Goal: Information Seeking & Learning: Check status

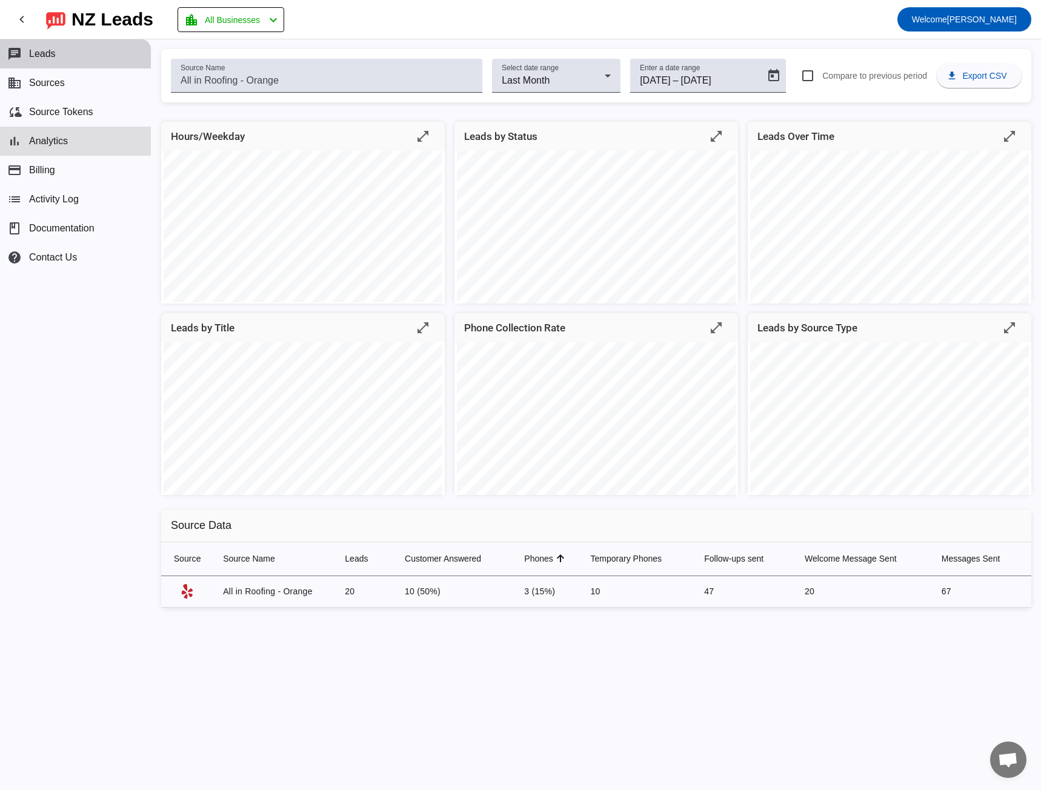
click at [61, 56] on button "chat Leads" at bounding box center [75, 53] width 151 height 29
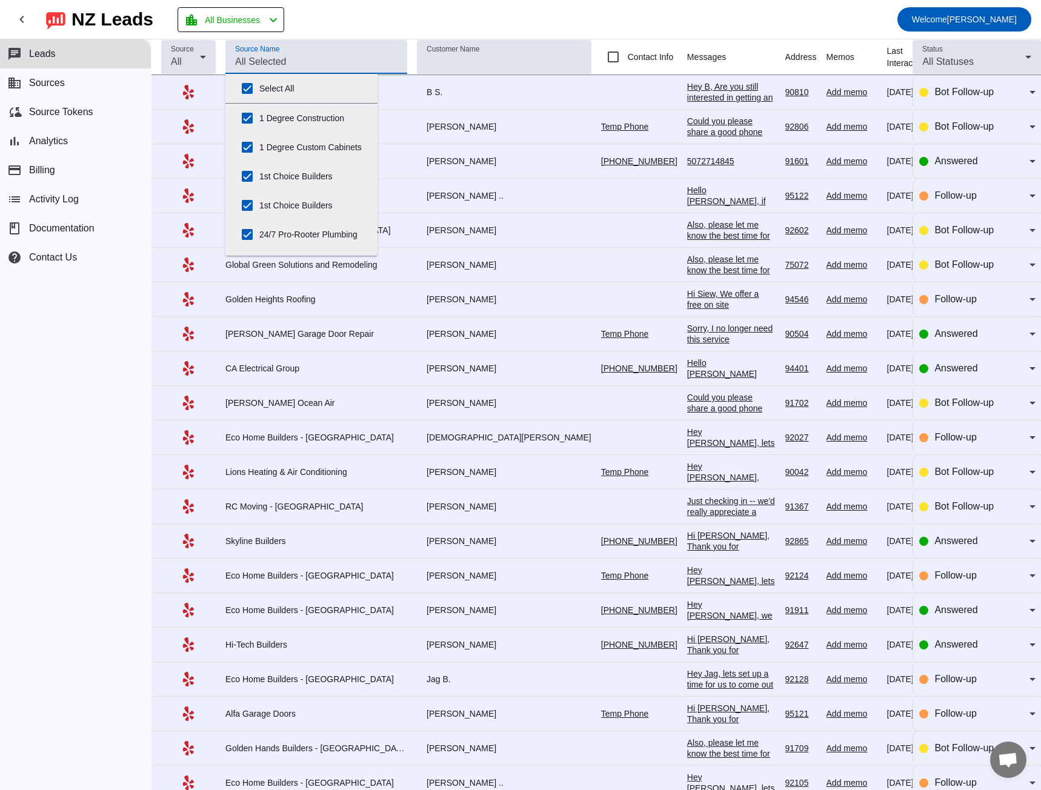
click at [293, 55] on input "Source Name" at bounding box center [316, 62] width 162 height 15
click at [250, 86] on input "Select All" at bounding box center [247, 88] width 24 height 24
checkbox input "false"
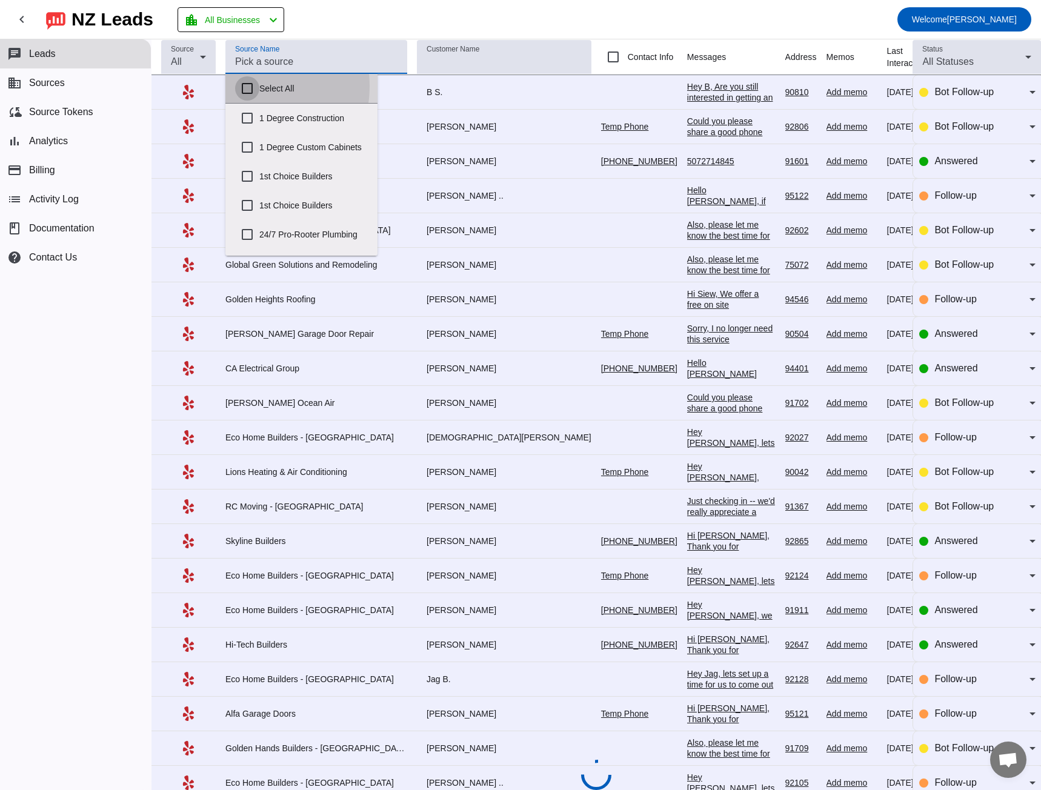
checkbox input "false"
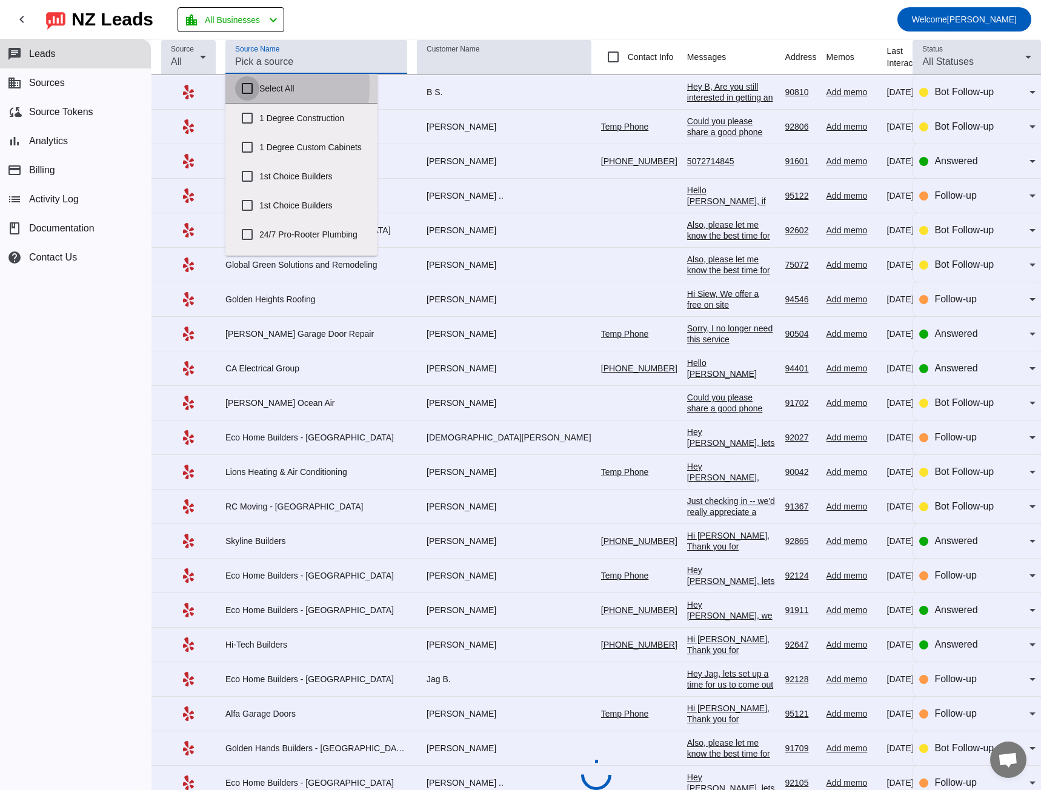
checkbox input "false"
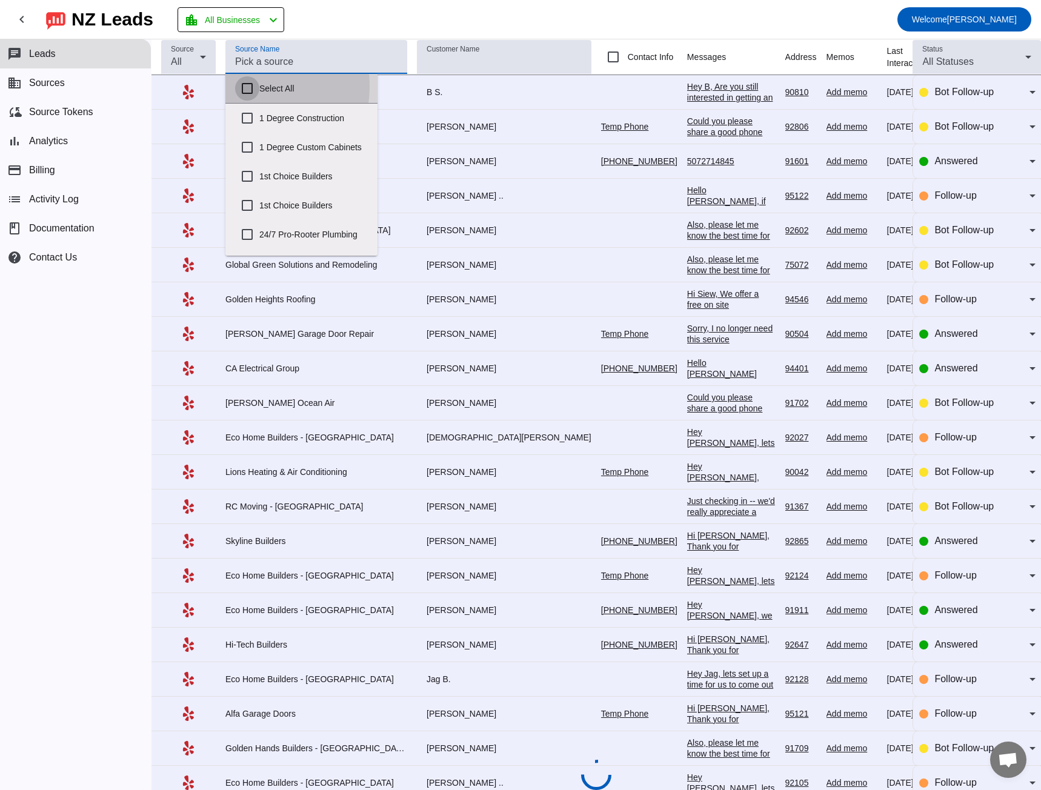
checkbox input "false"
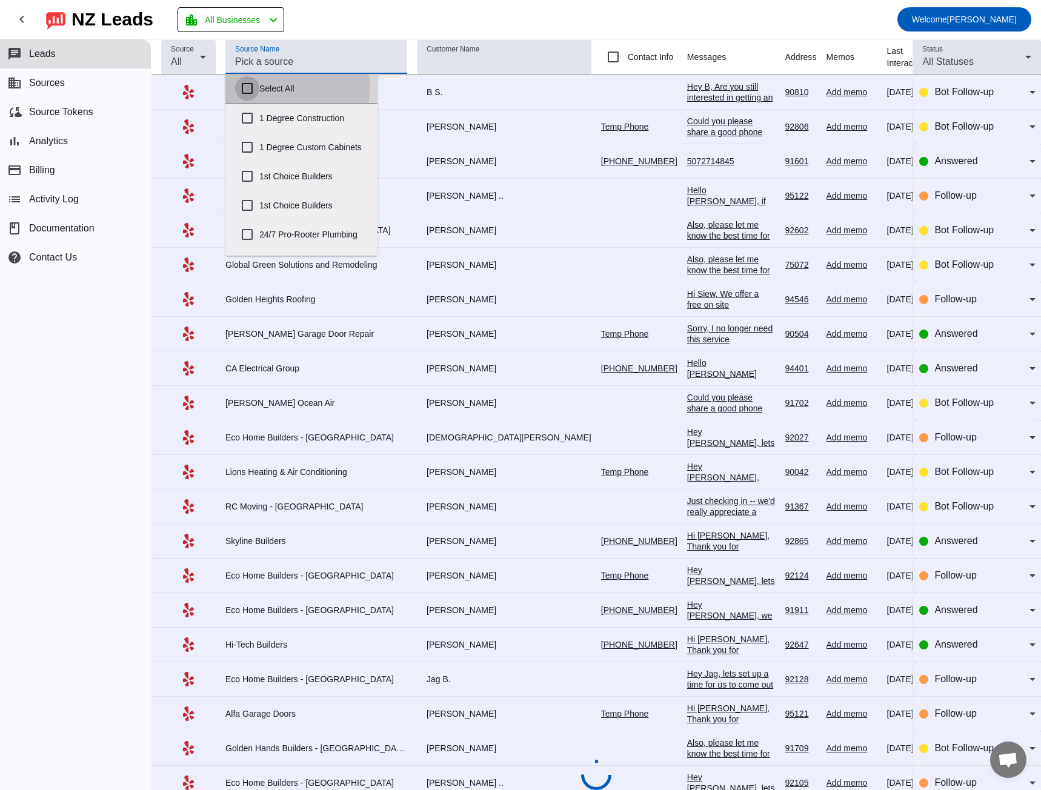
checkbox input "false"
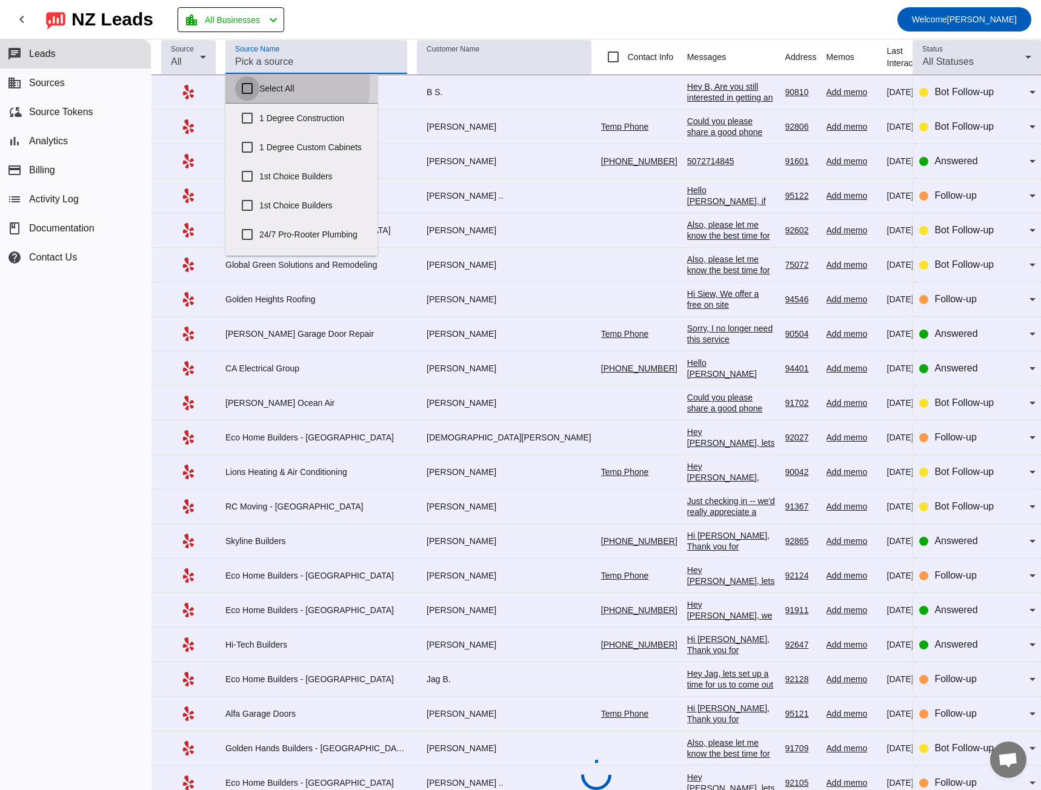
checkbox input "false"
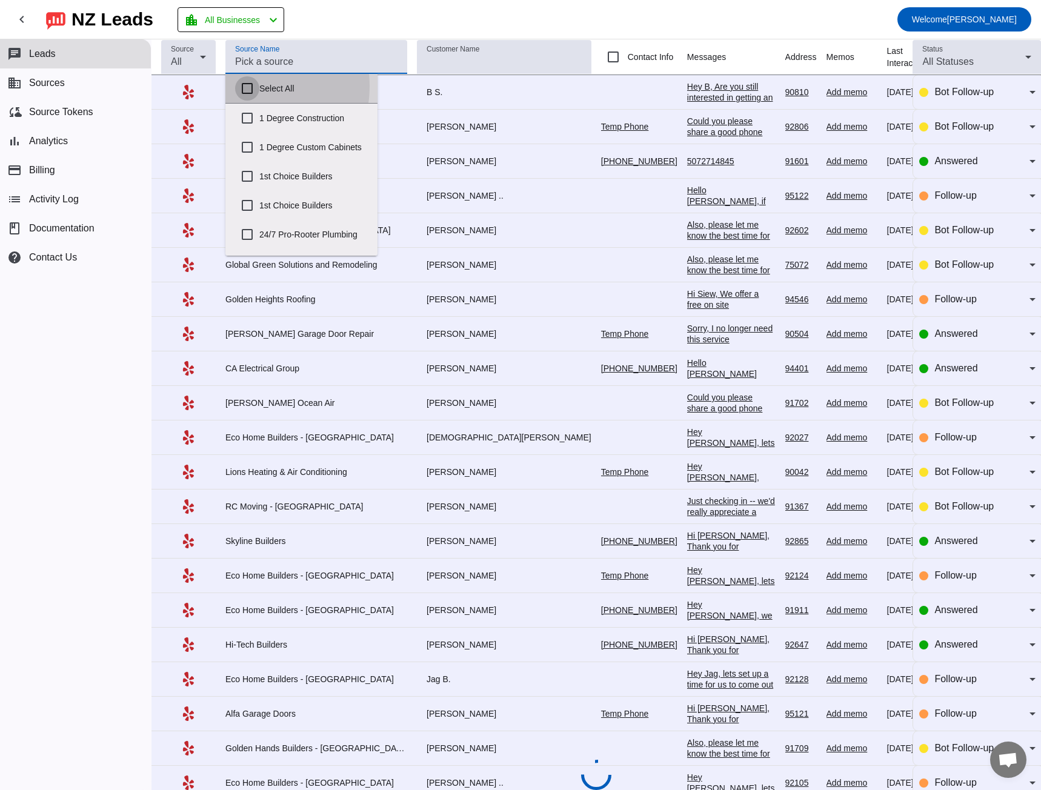
checkbox input "false"
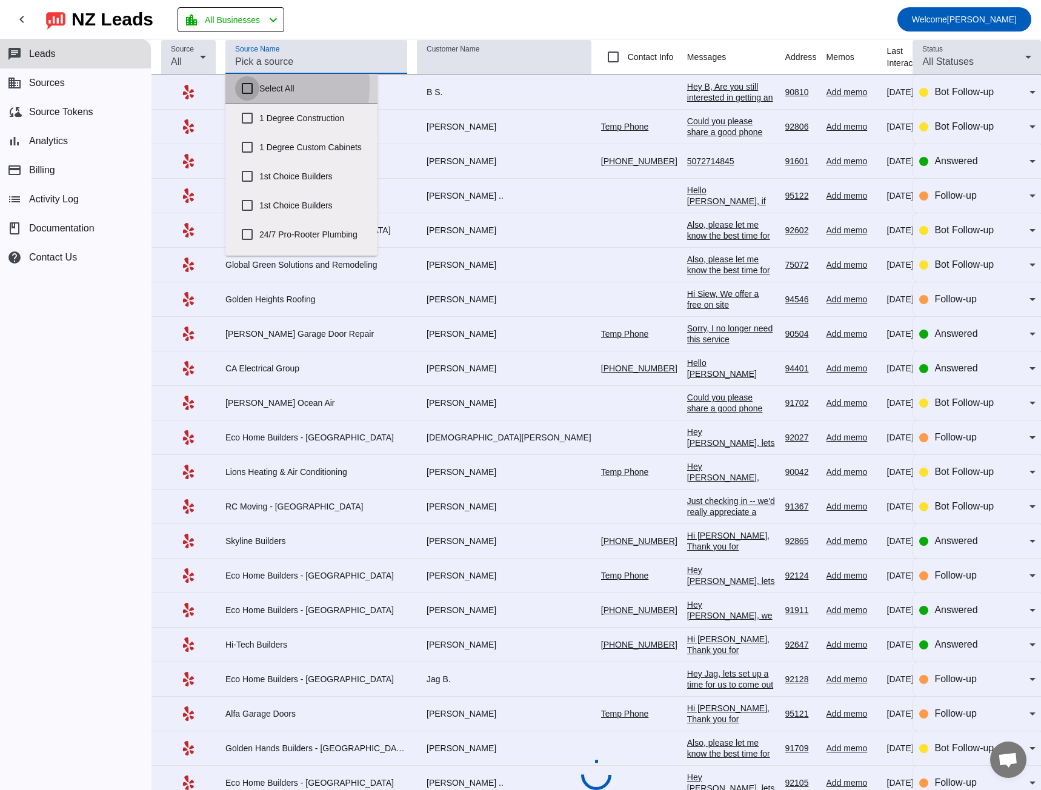
checkbox input "false"
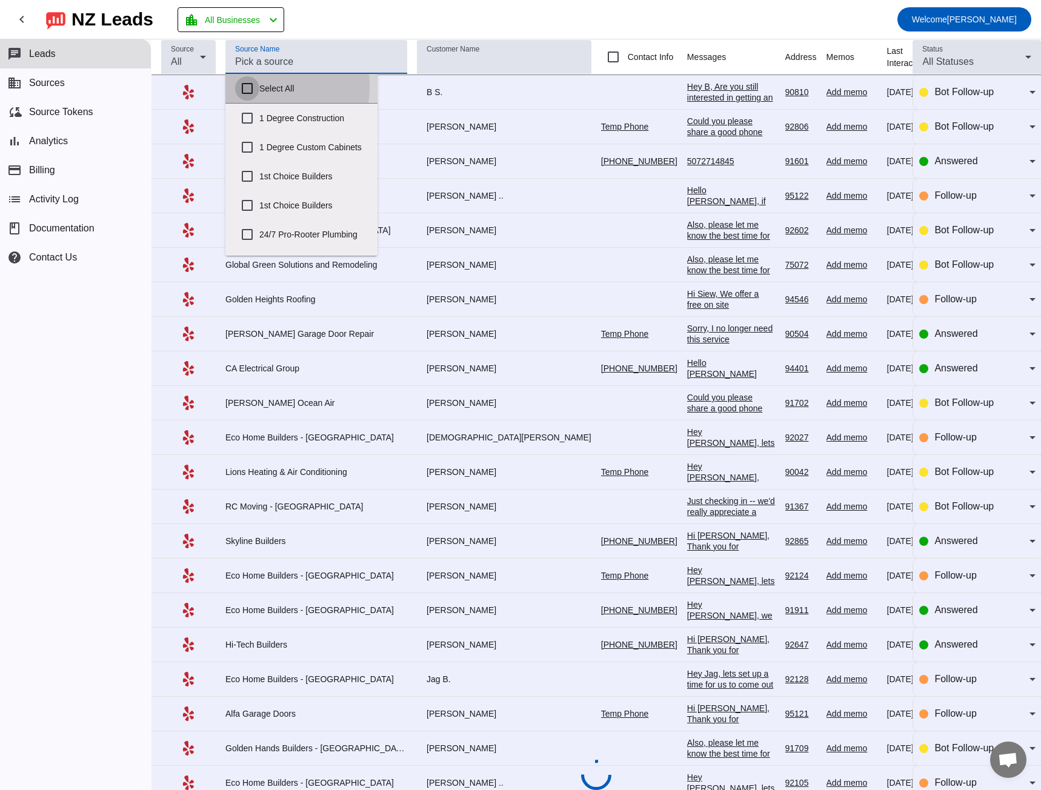
checkbox input "false"
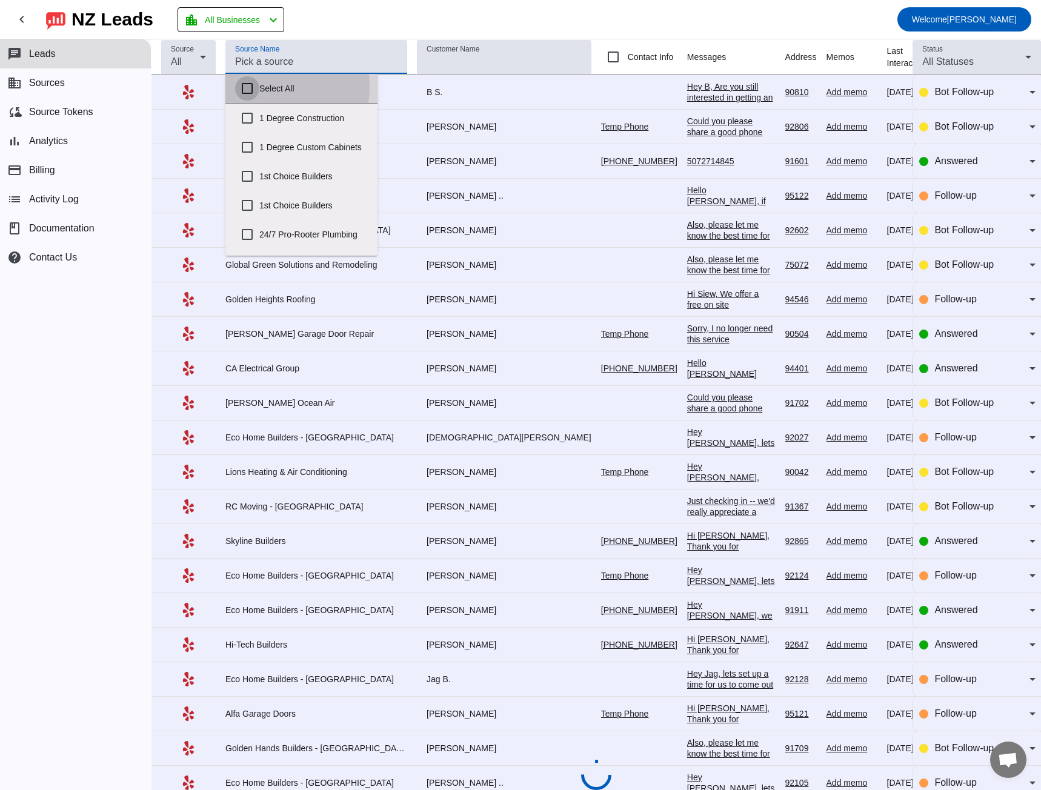
checkbox input "false"
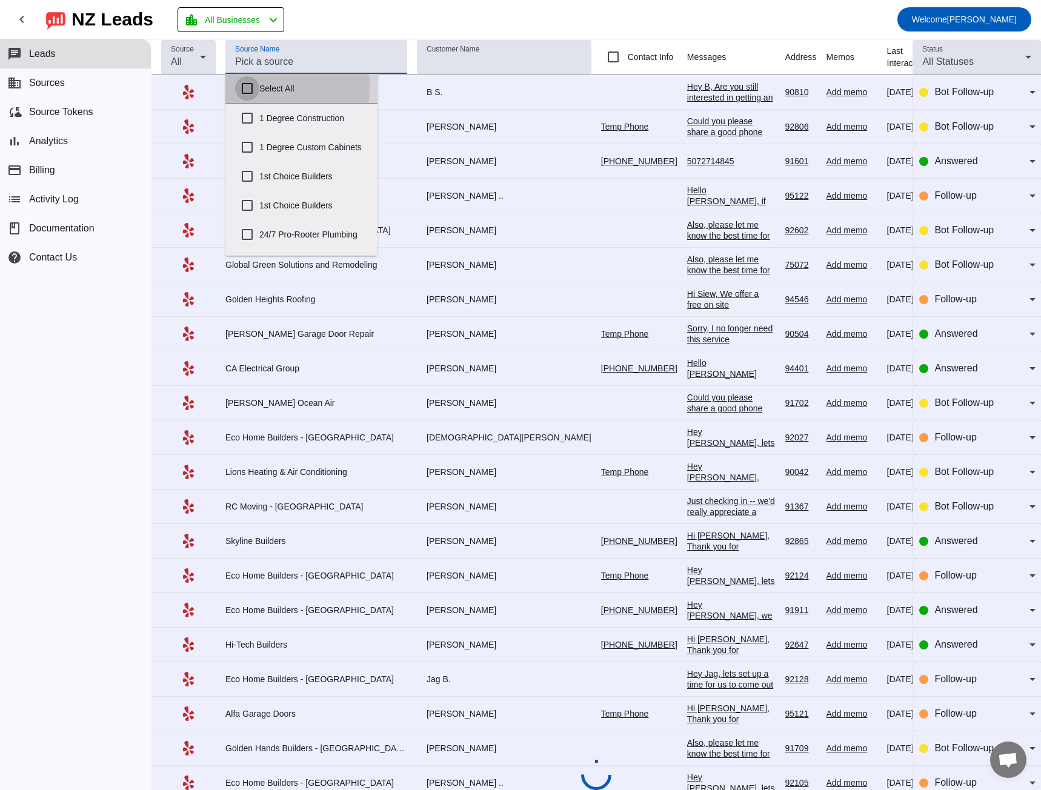
checkbox input "false"
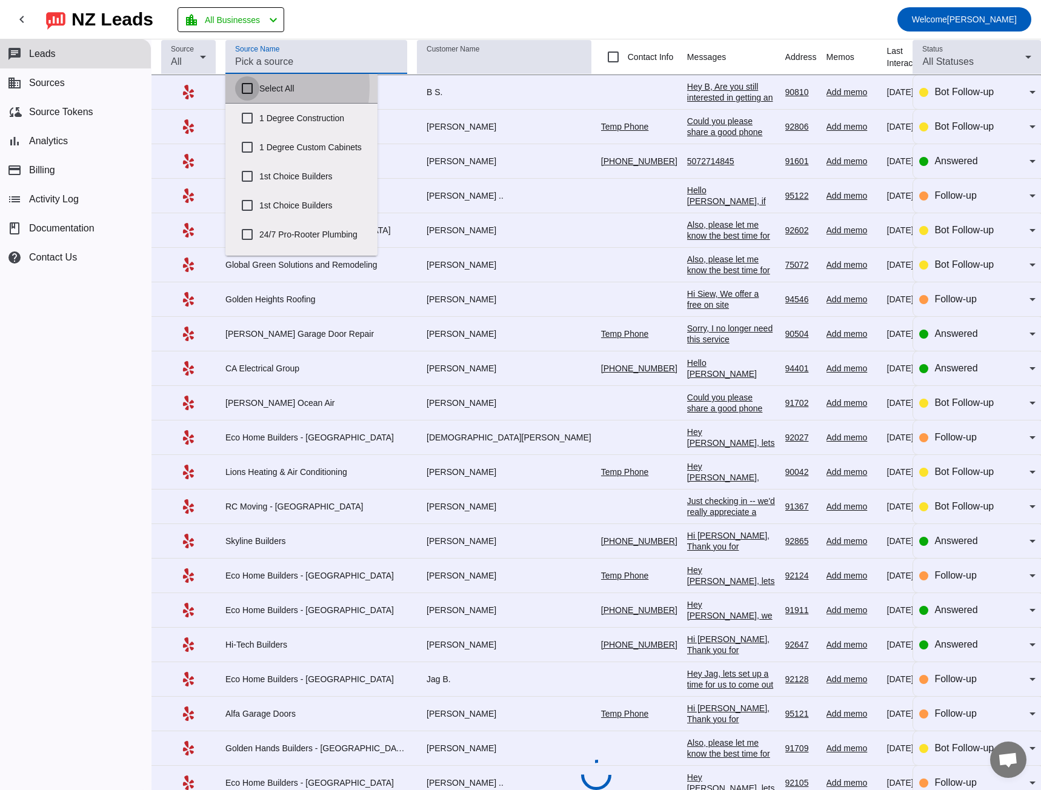
checkbox input "false"
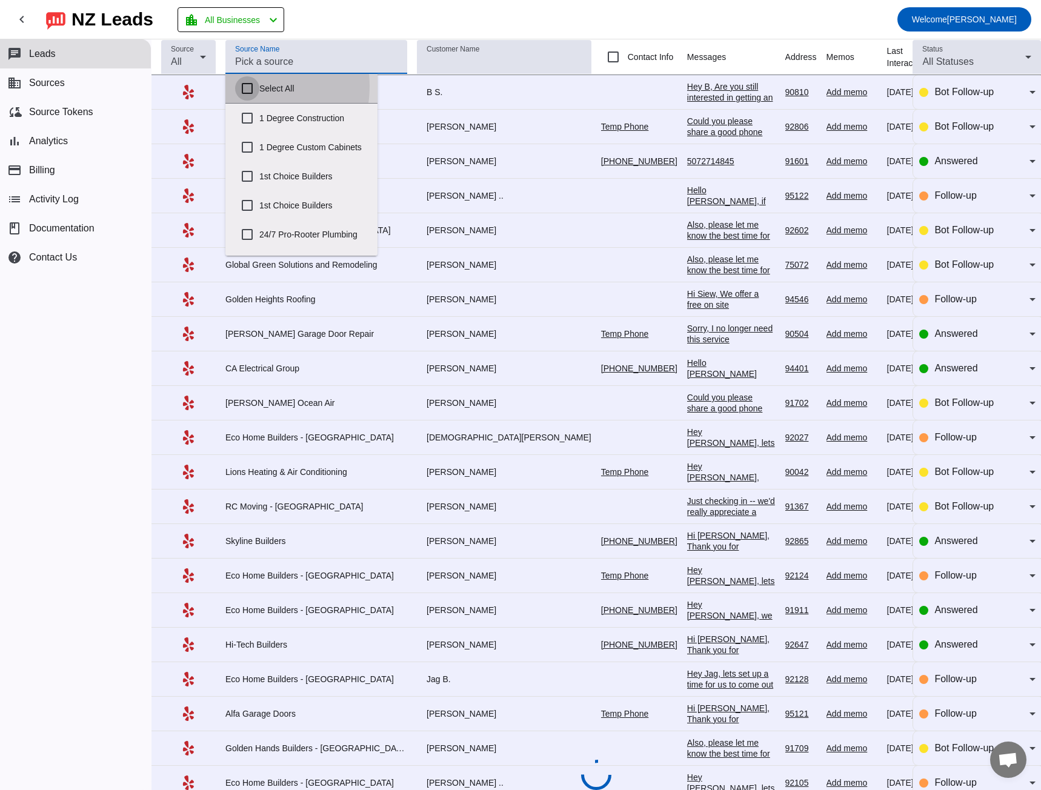
checkbox input "false"
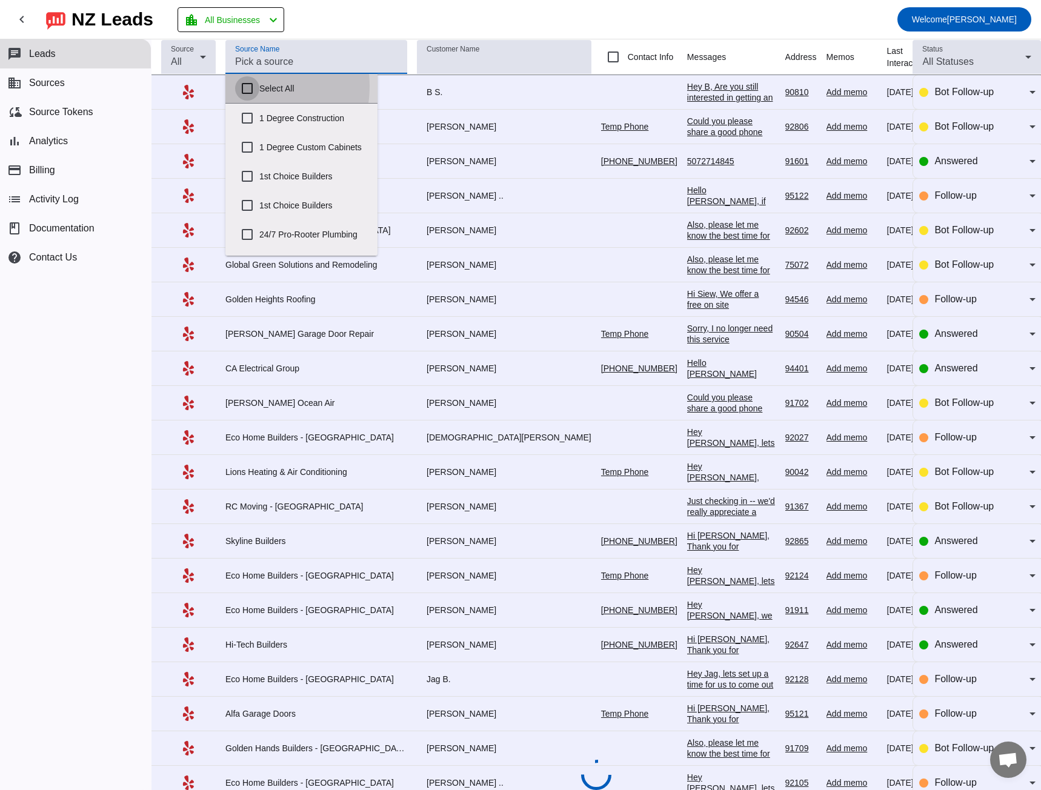
checkbox input "false"
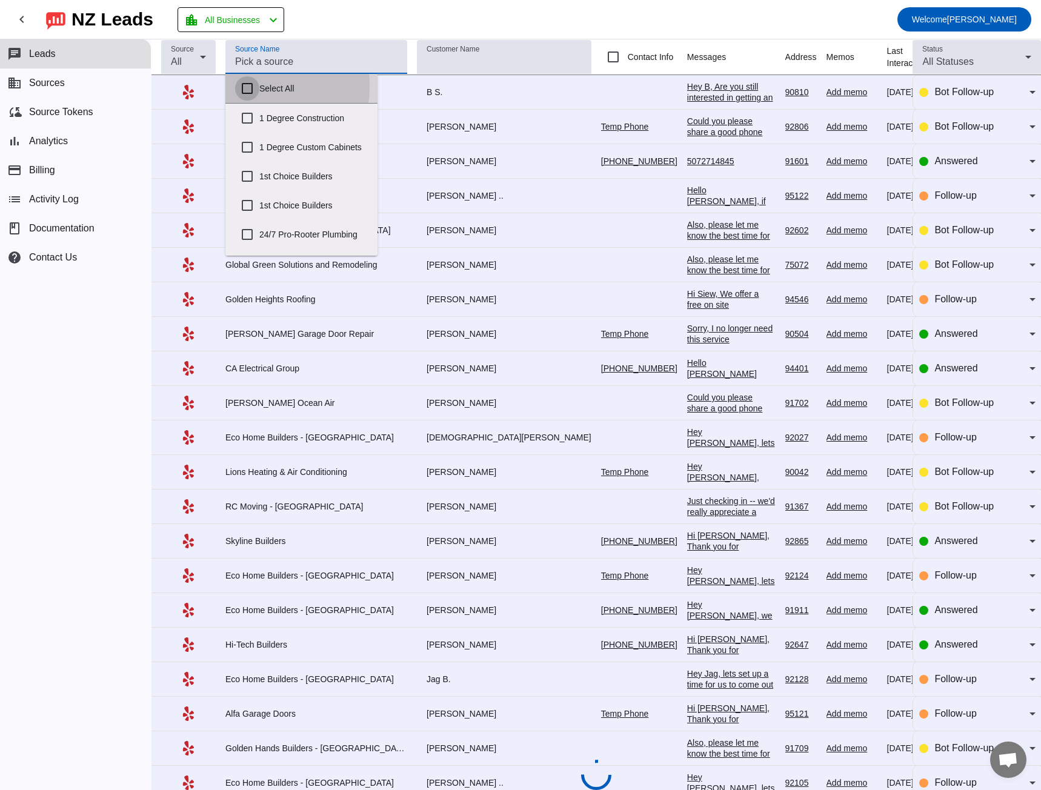
checkbox input "false"
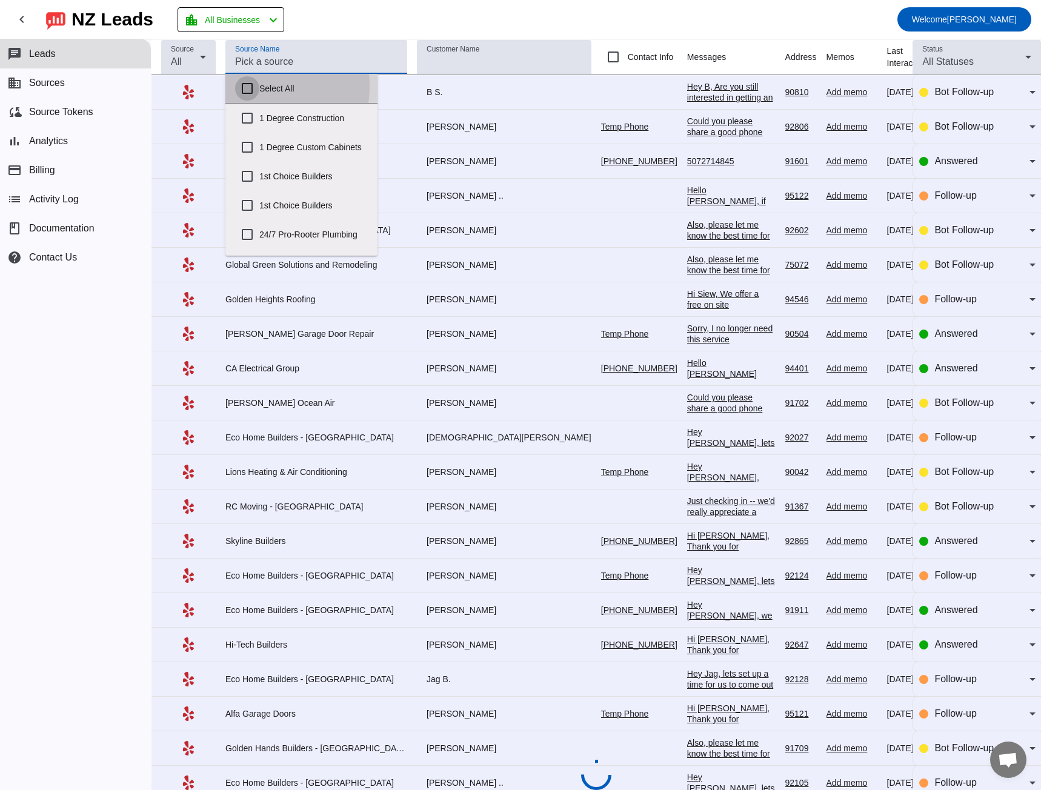
checkbox input "false"
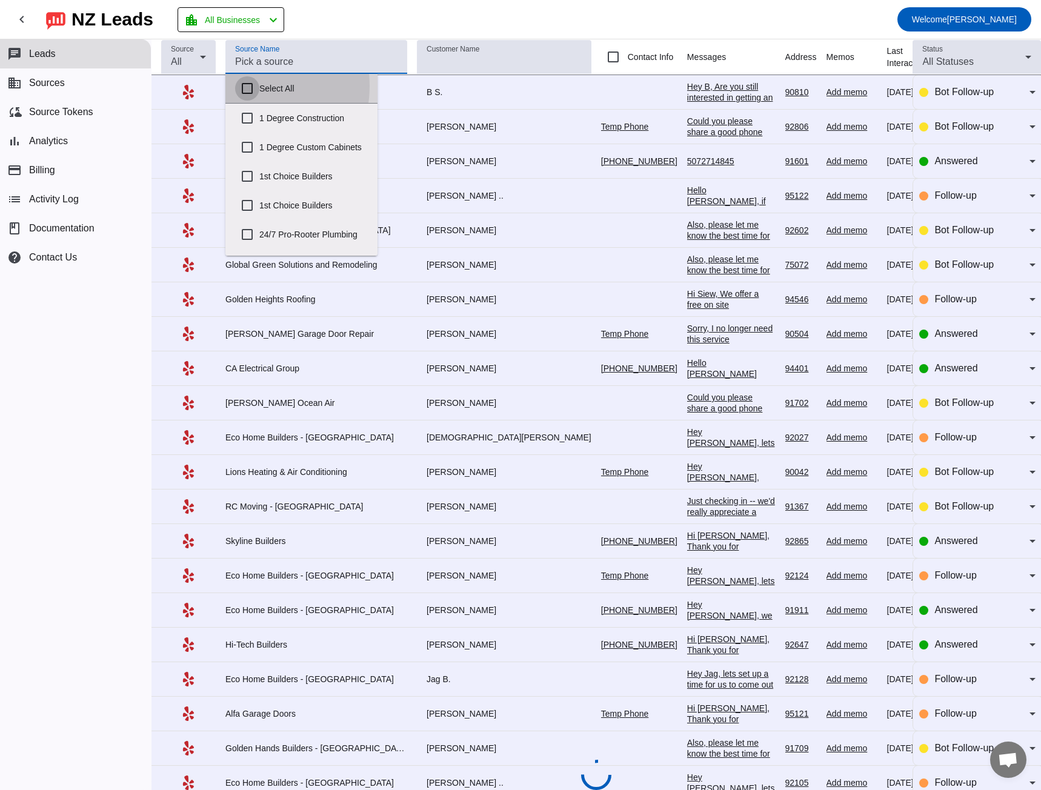
checkbox input "false"
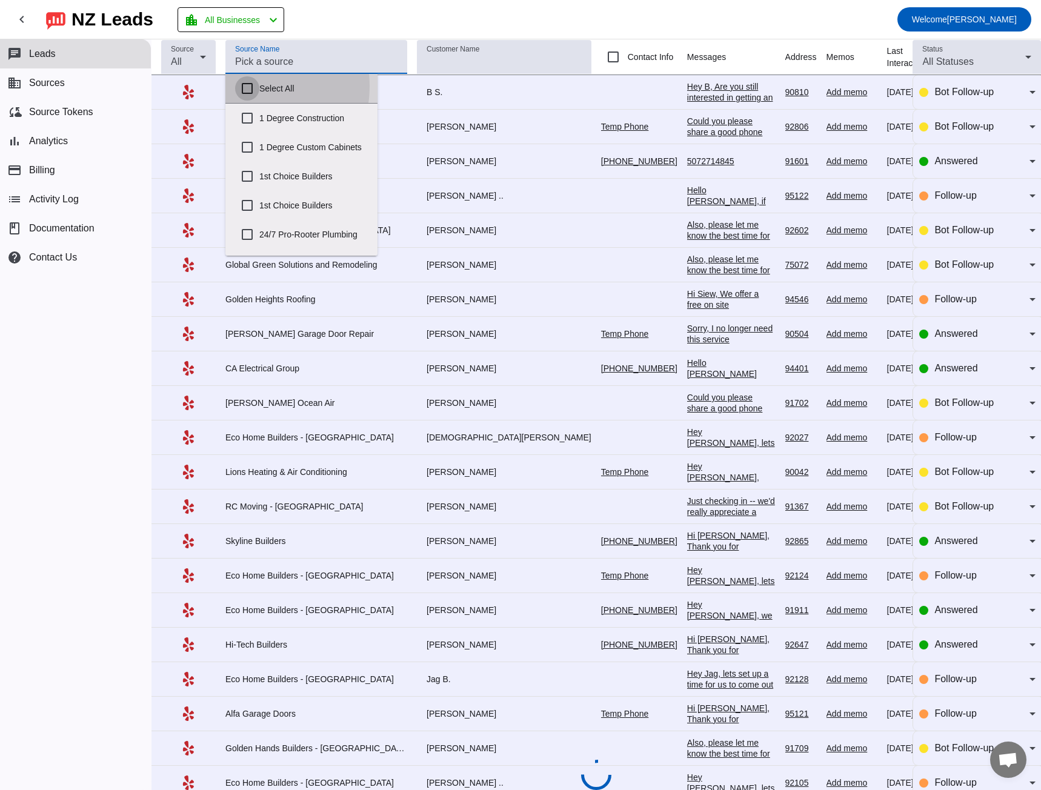
checkbox input "false"
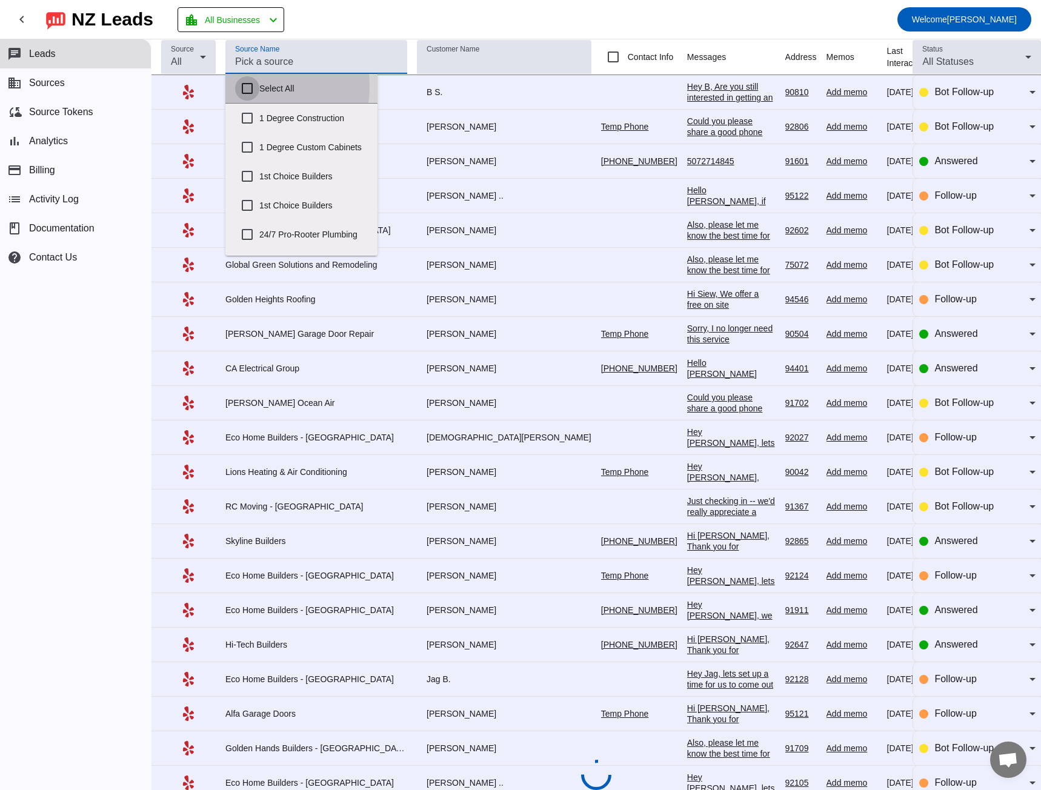
checkbox input "false"
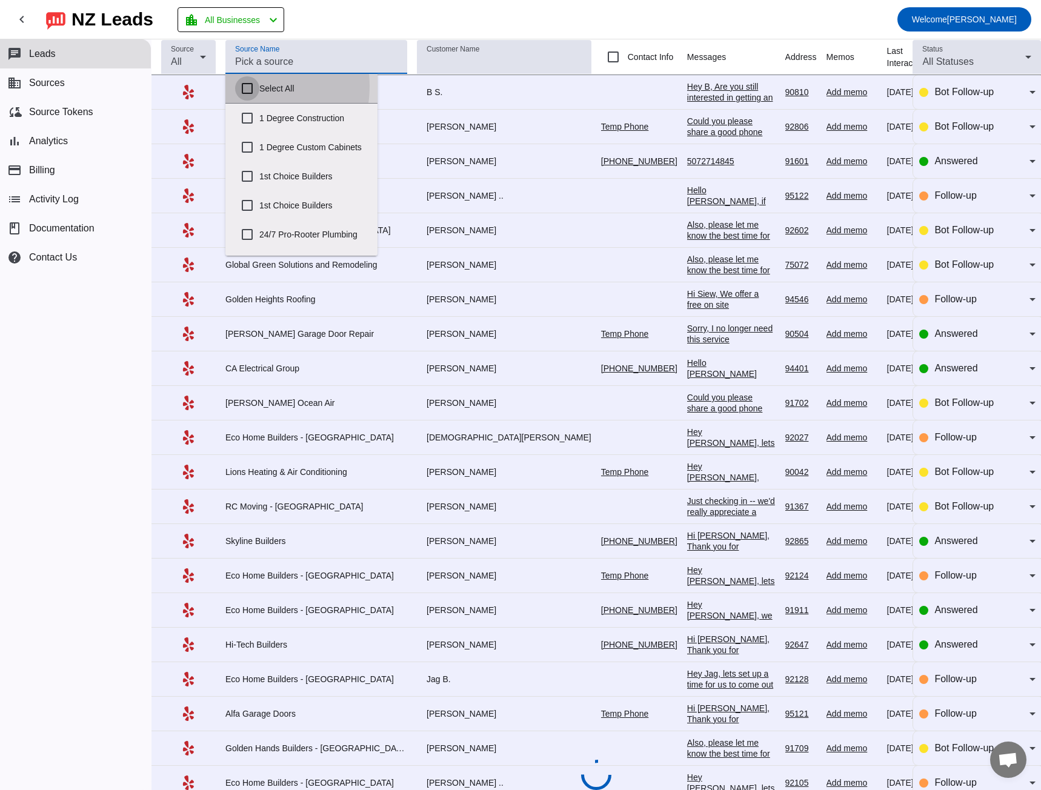
checkbox input "false"
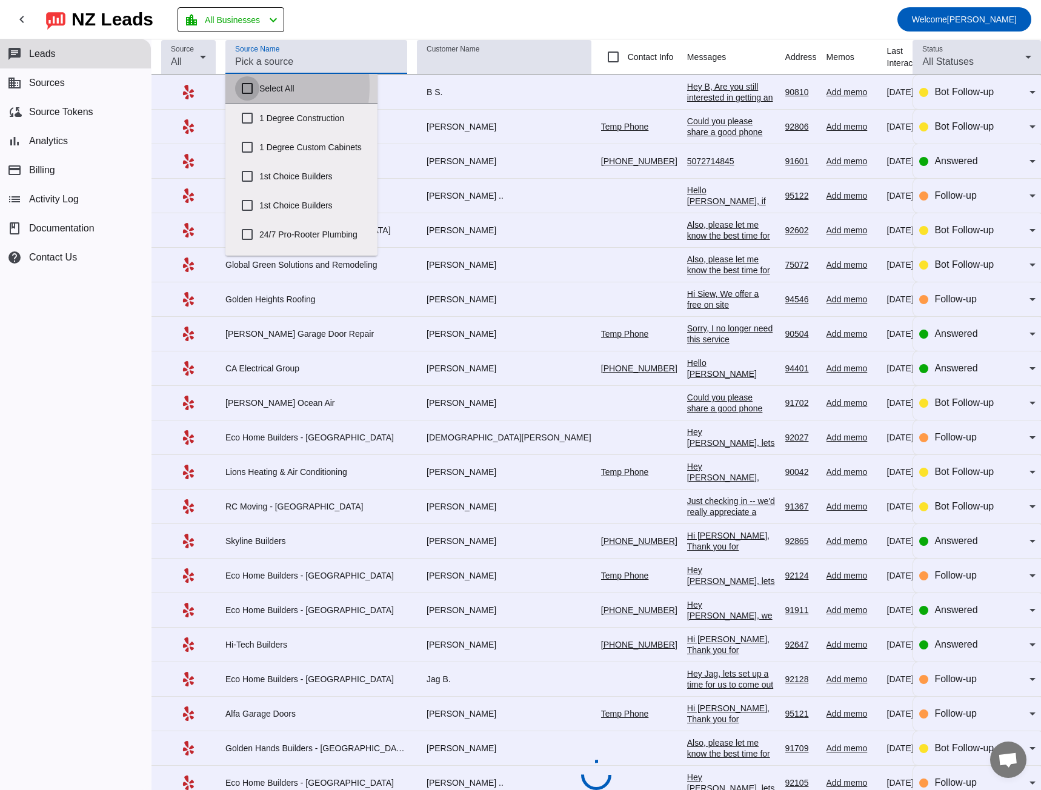
checkbox input "false"
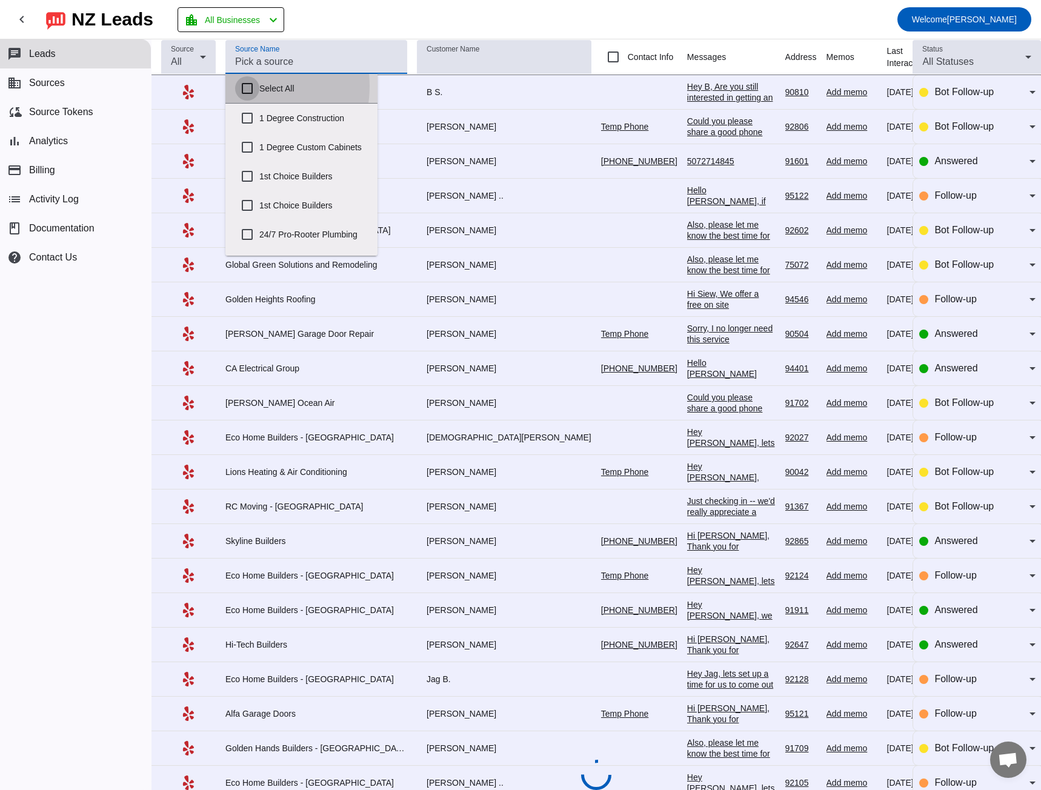
checkbox input "false"
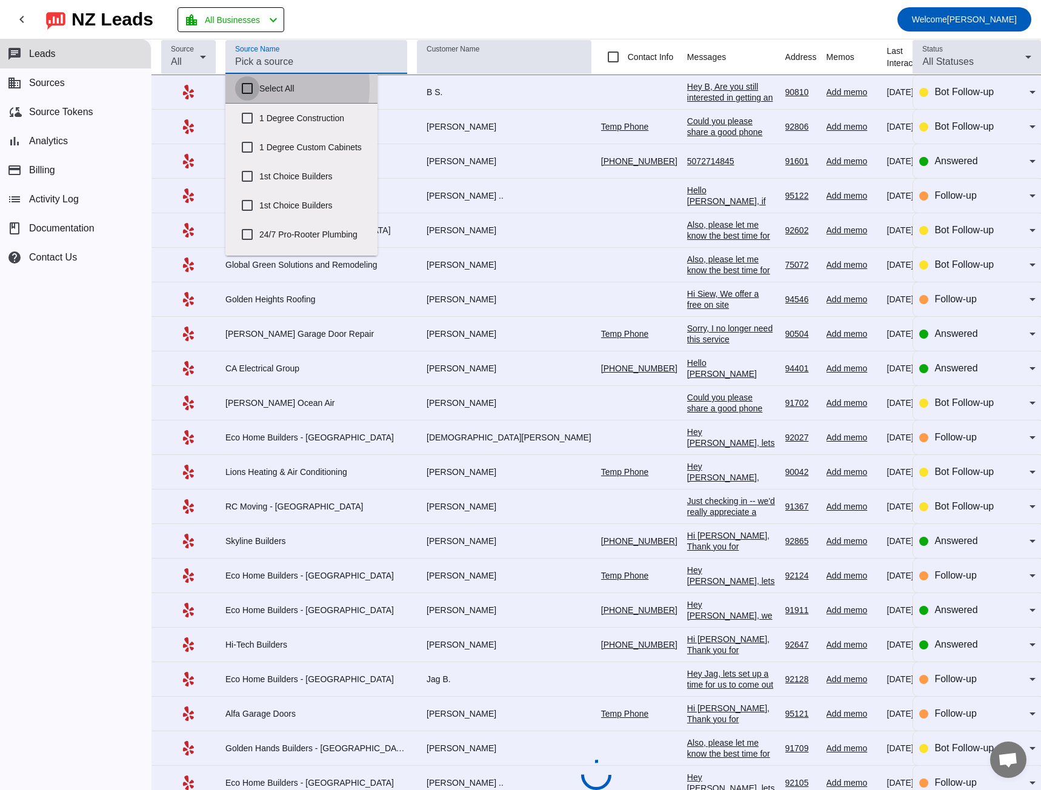
checkbox input "false"
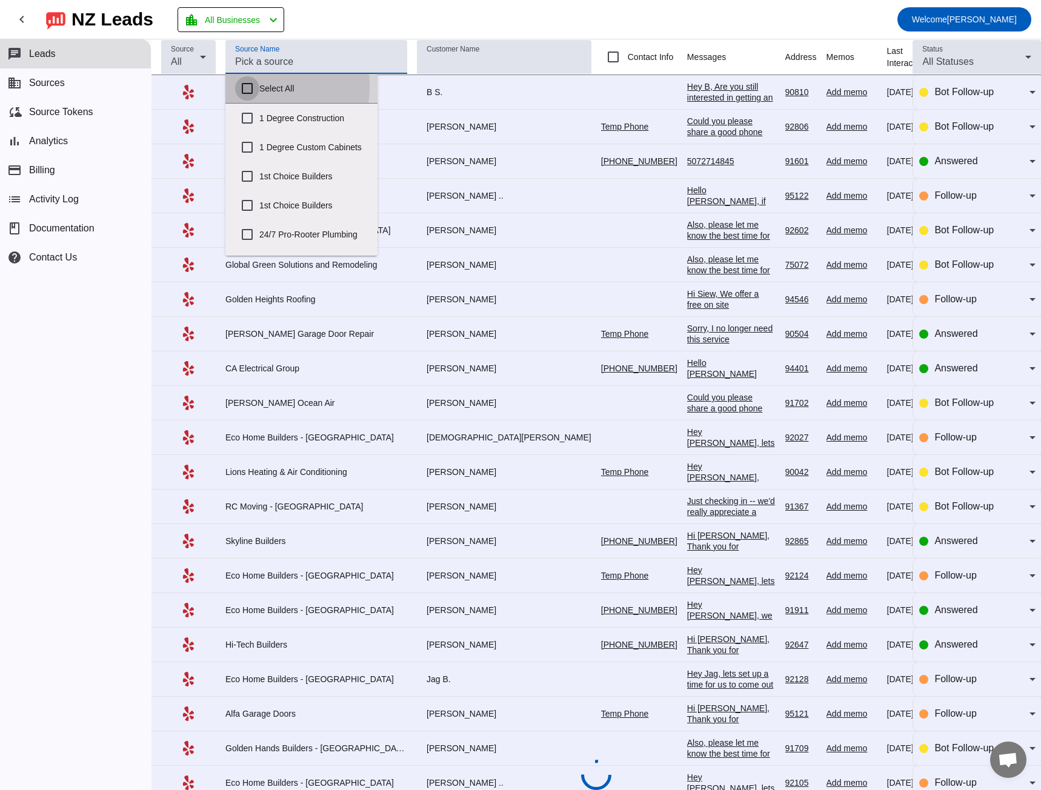
checkbox input "false"
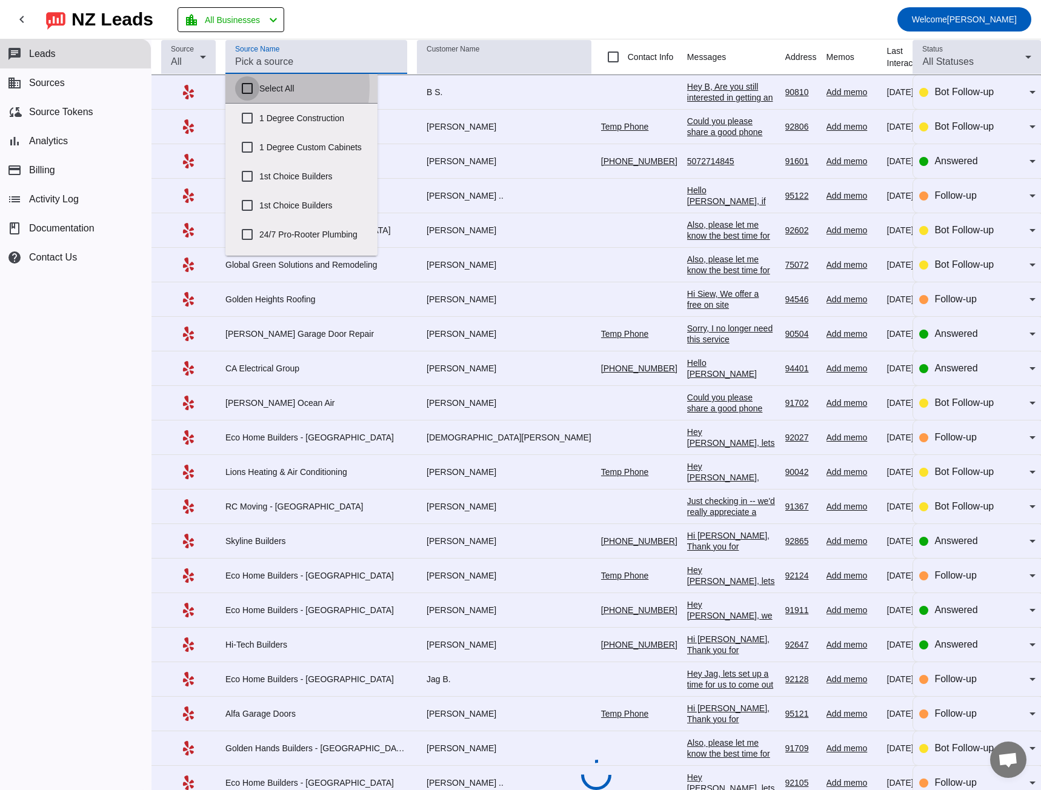
checkbox input "false"
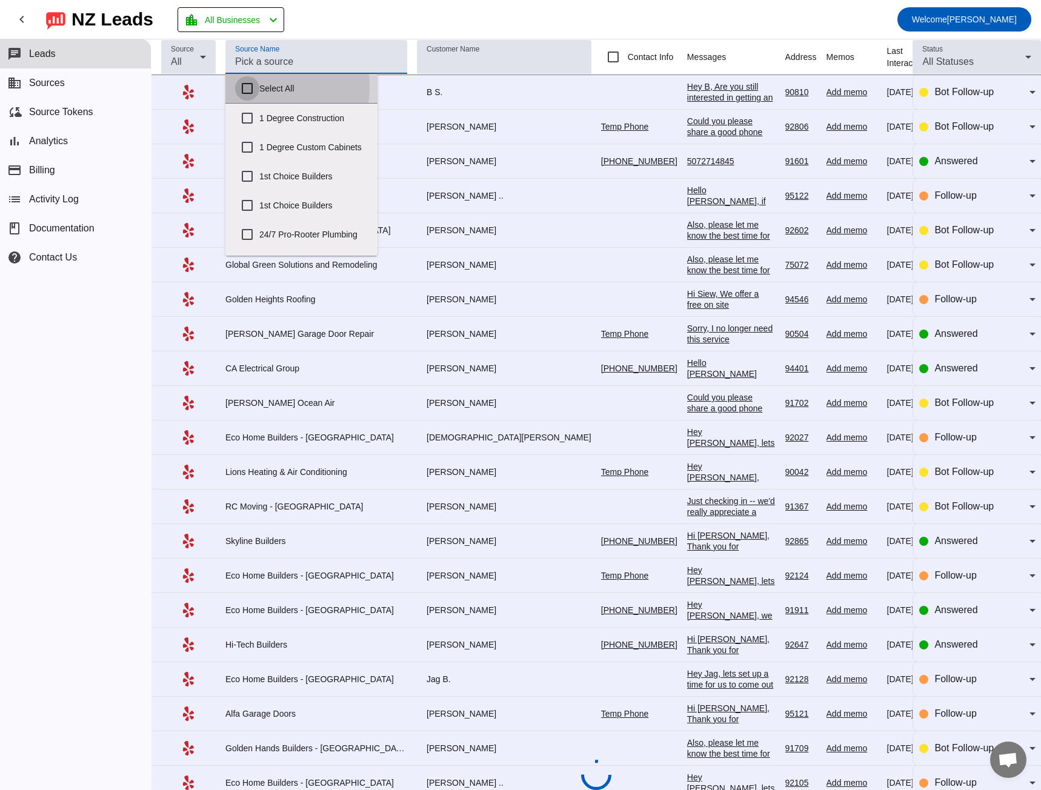
checkbox input "false"
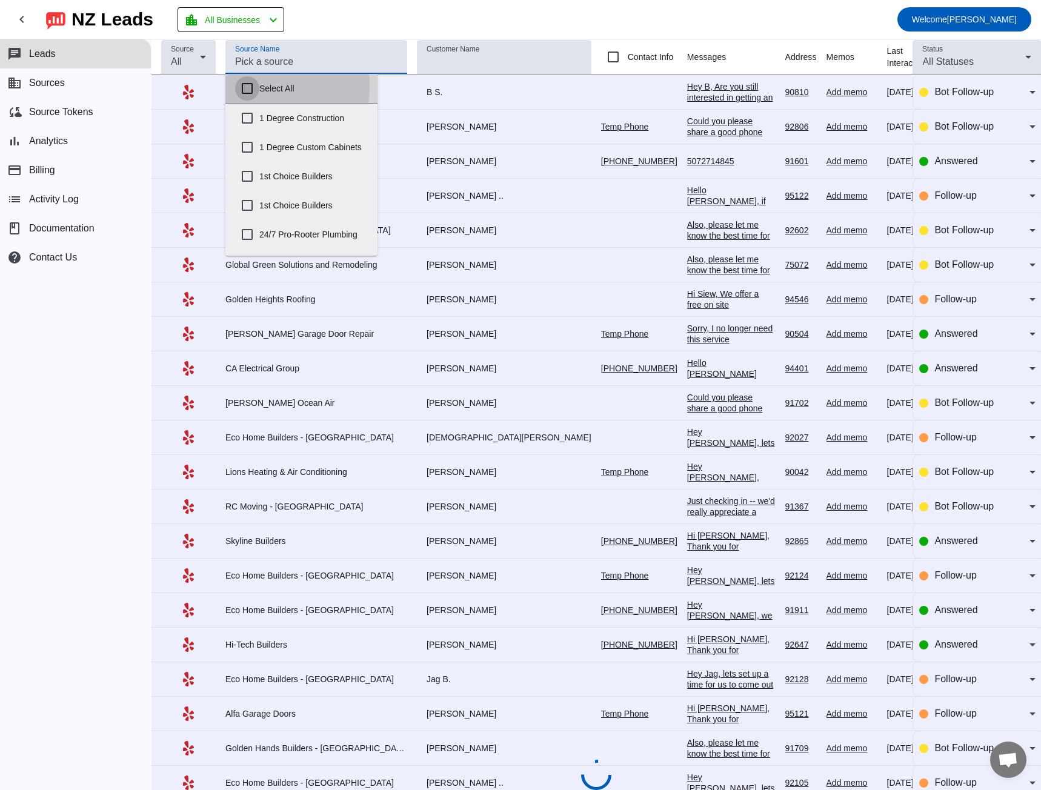
checkbox input "false"
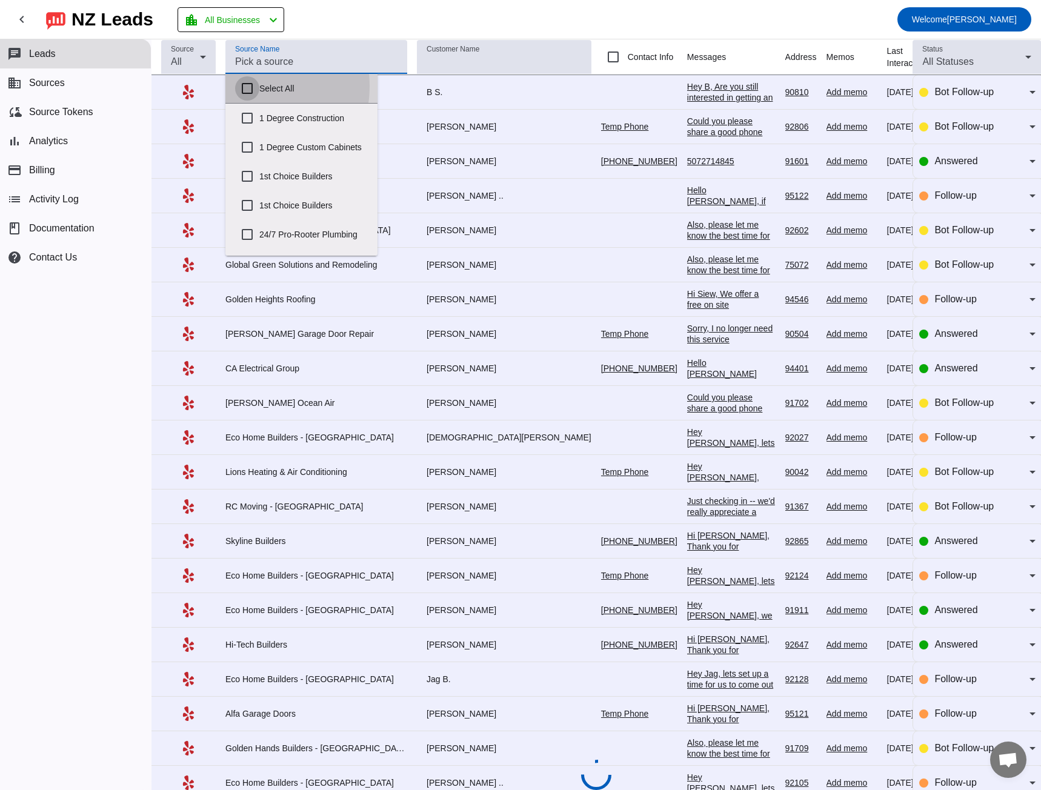
checkbox input "false"
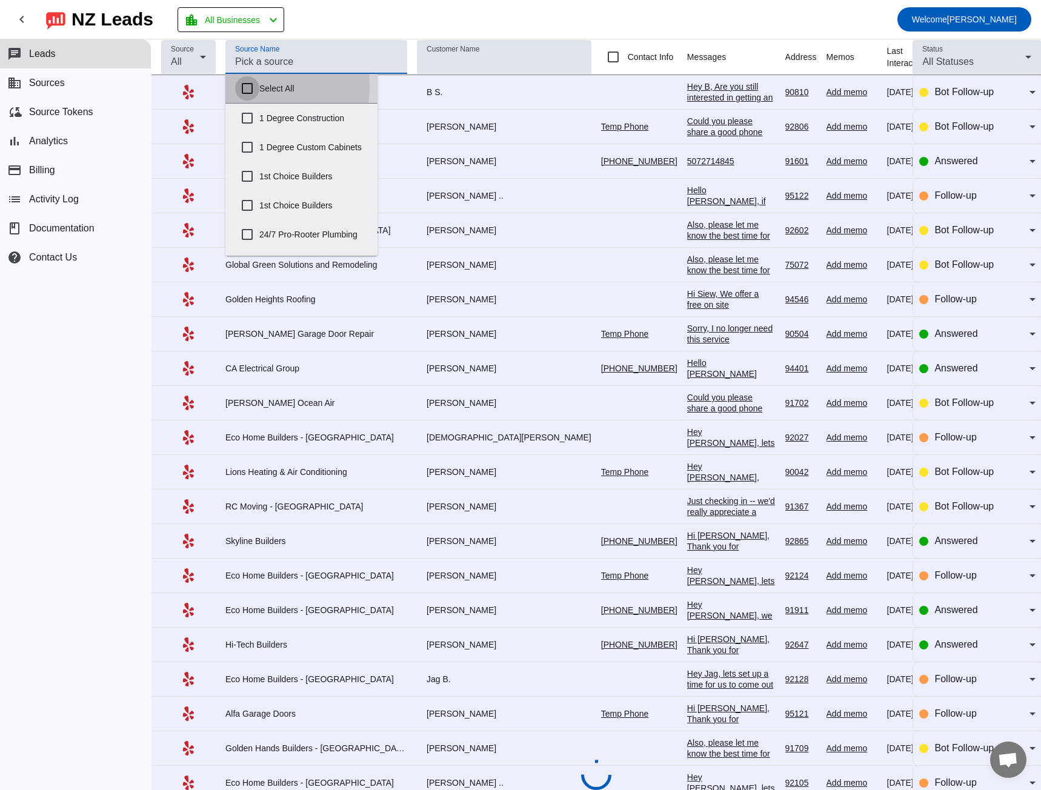
checkbox input "false"
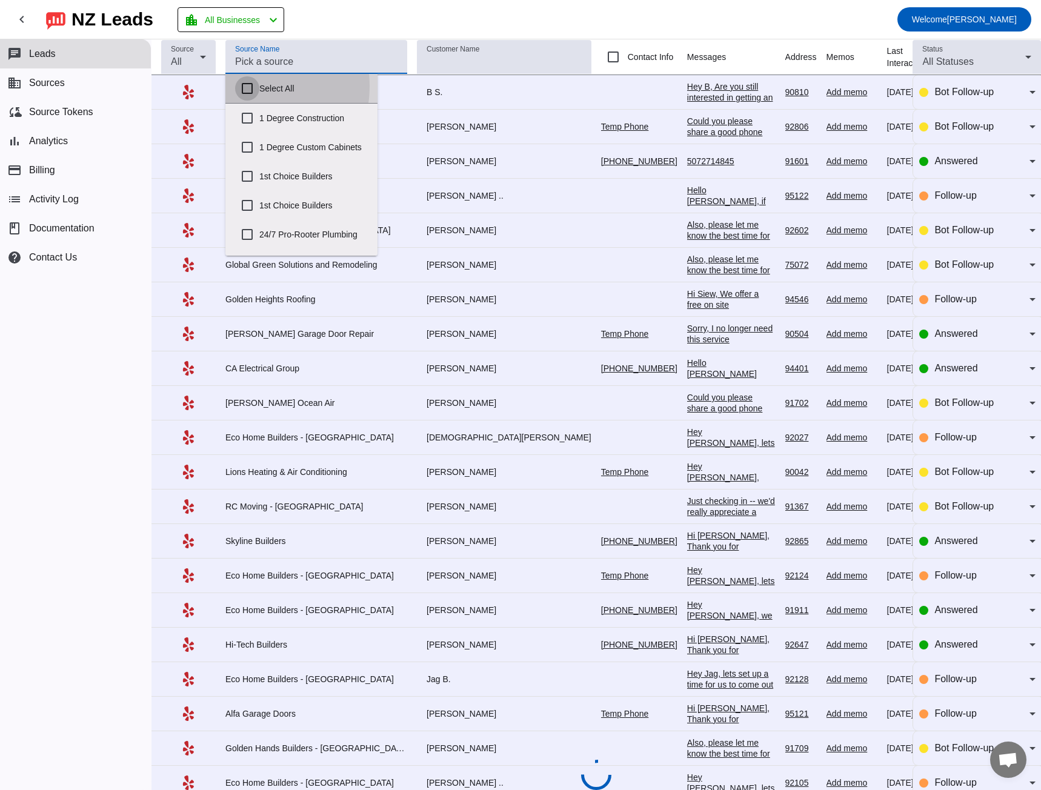
checkbox input "false"
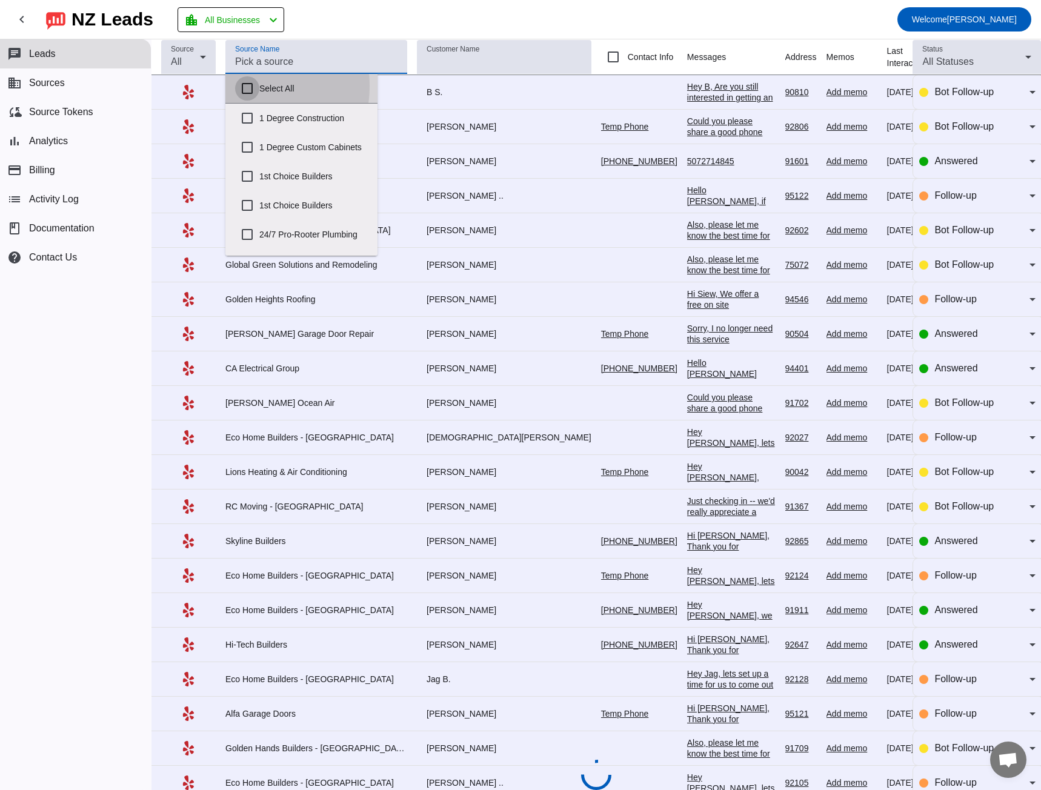
checkbox input "false"
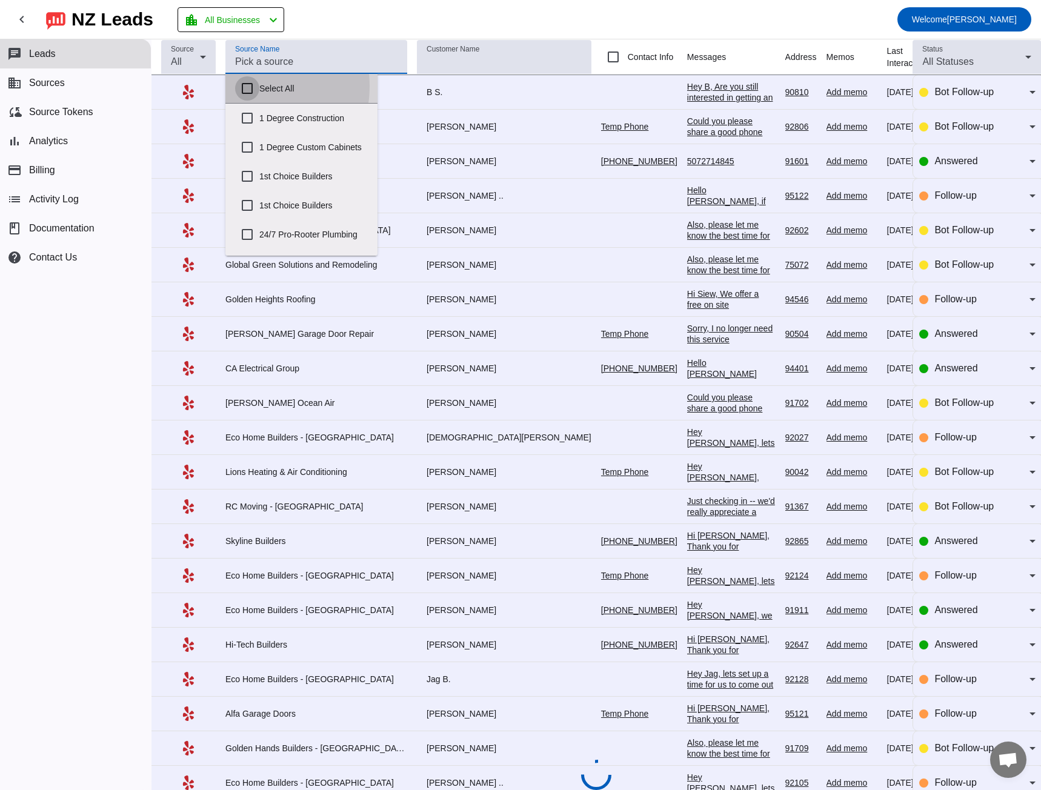
checkbox input "false"
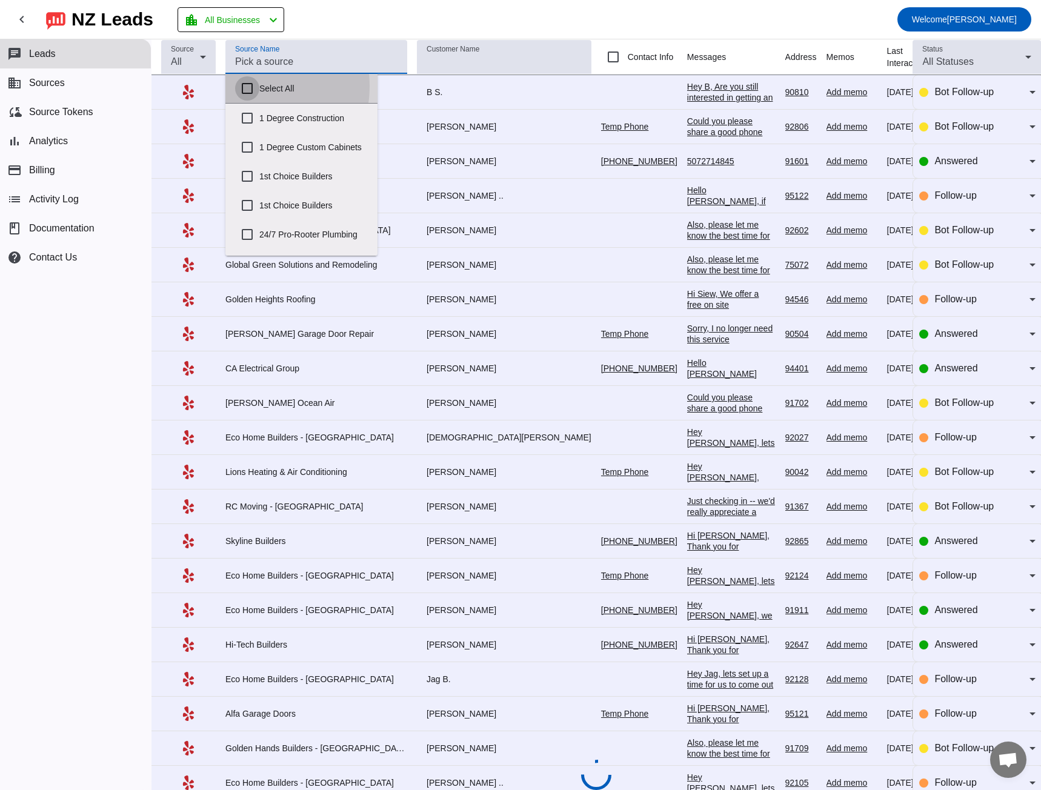
checkbox input "false"
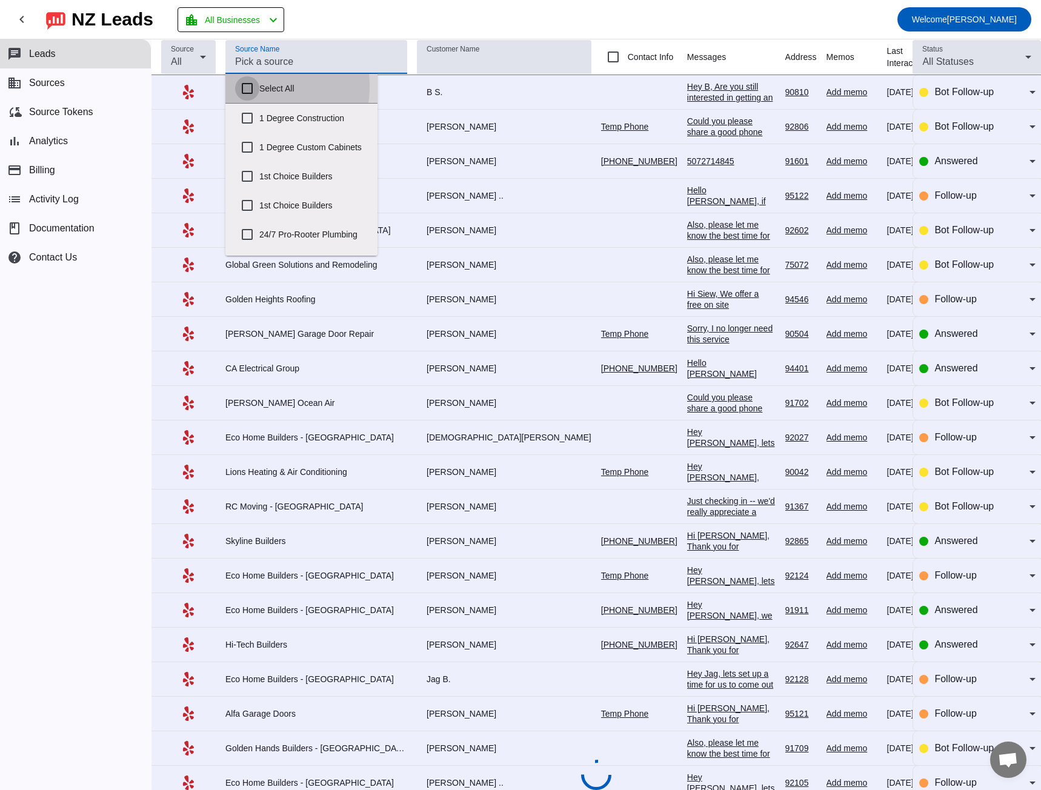
checkbox input "false"
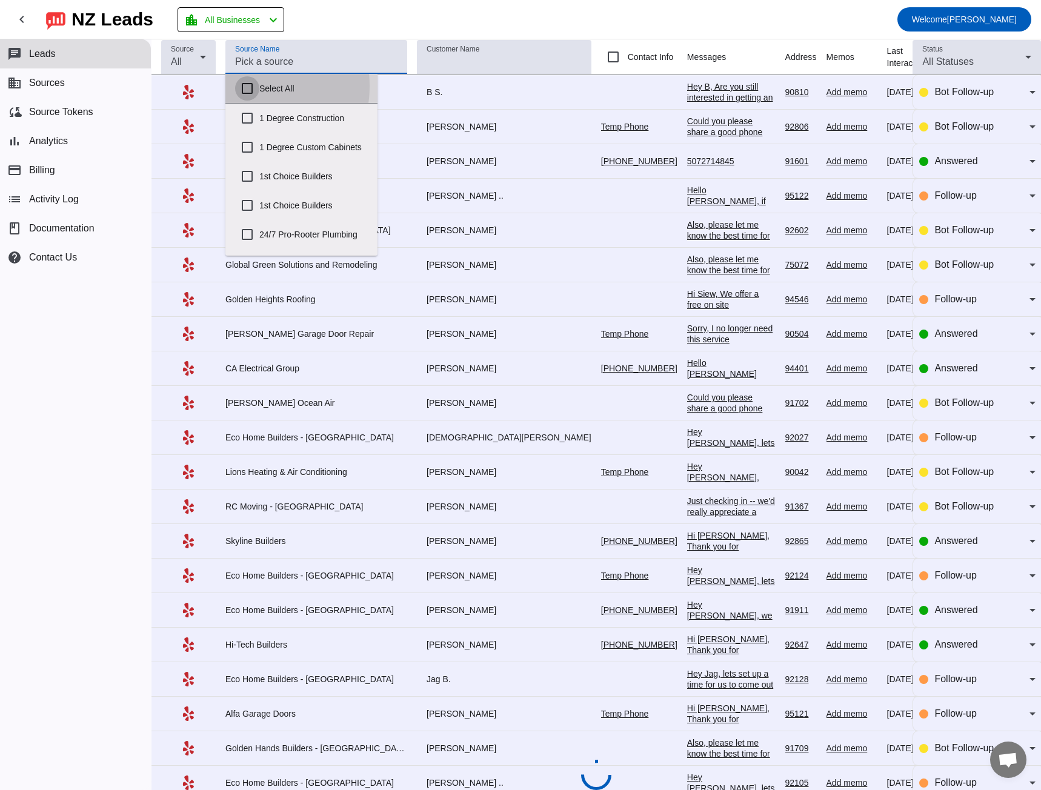
checkbox input "false"
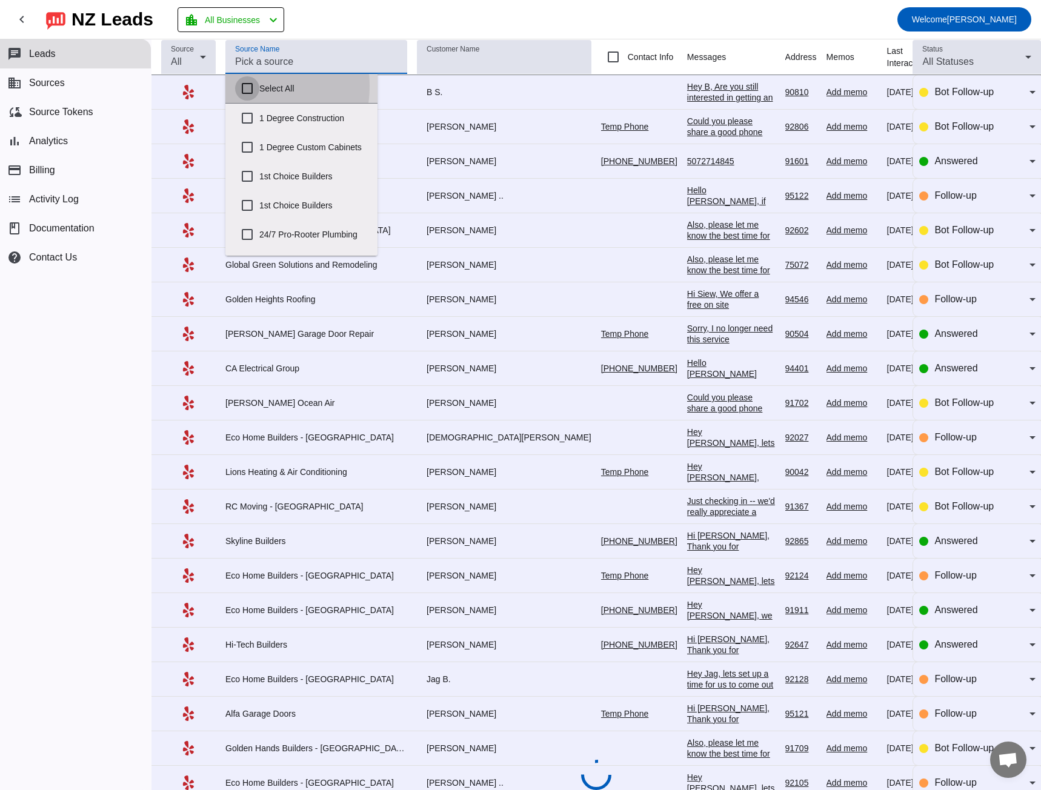
checkbox input "false"
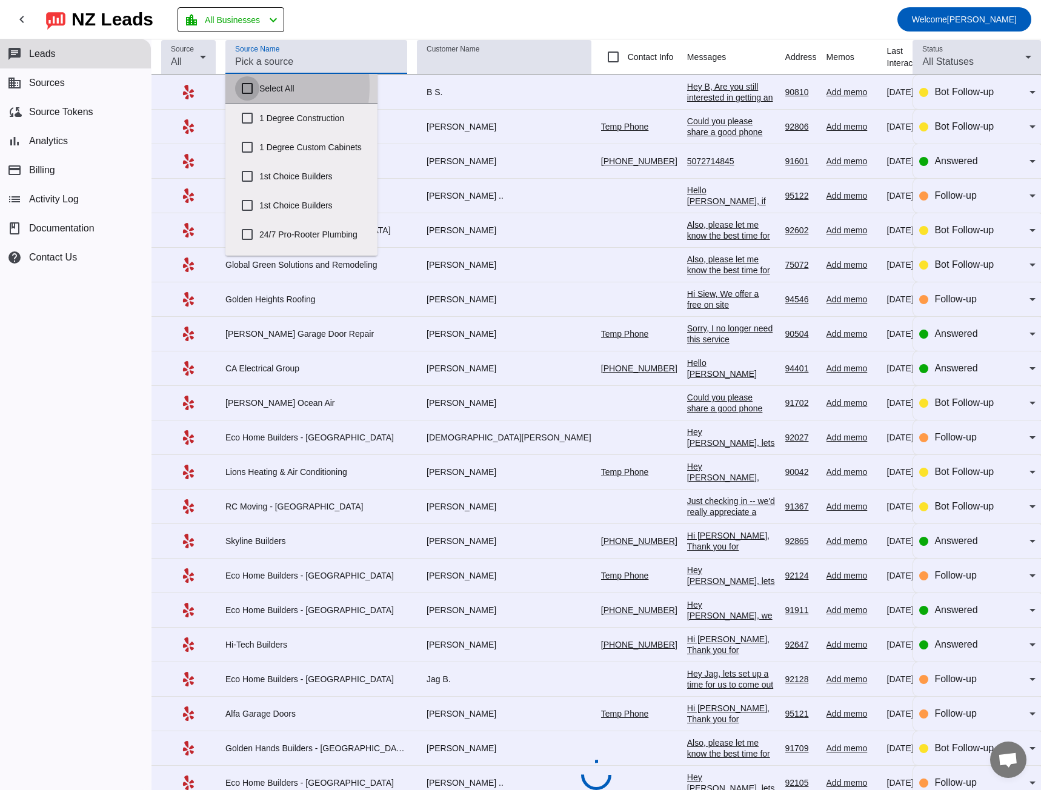
checkbox input "false"
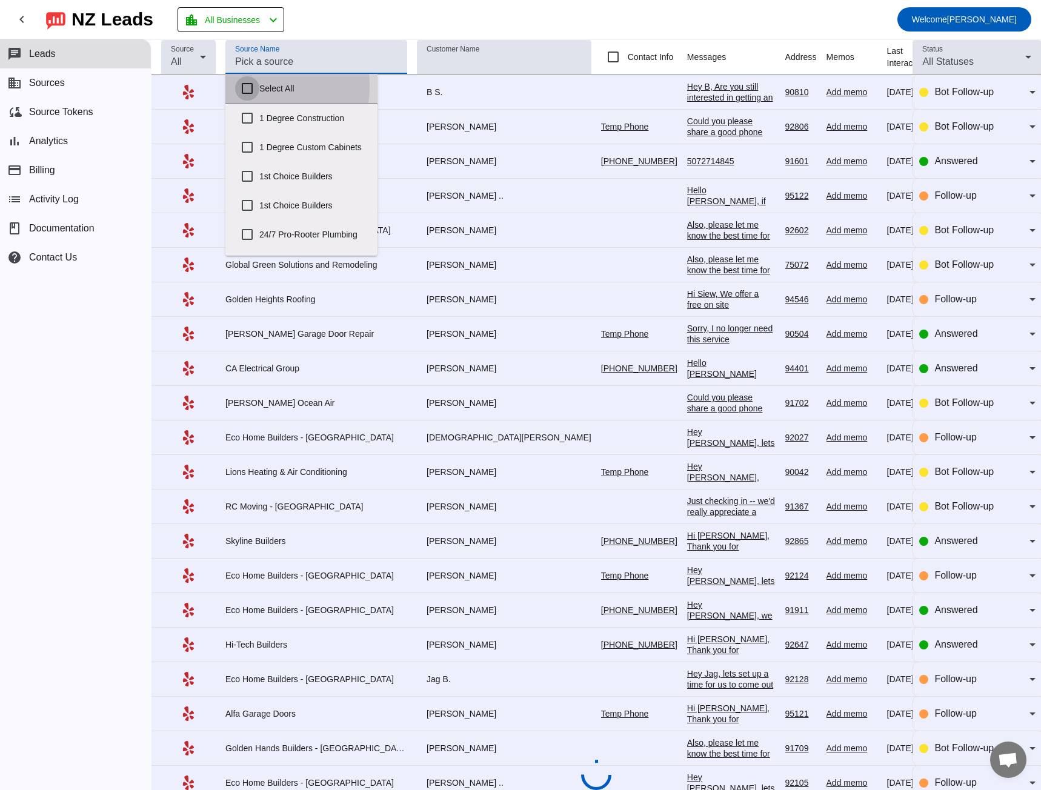
checkbox input "false"
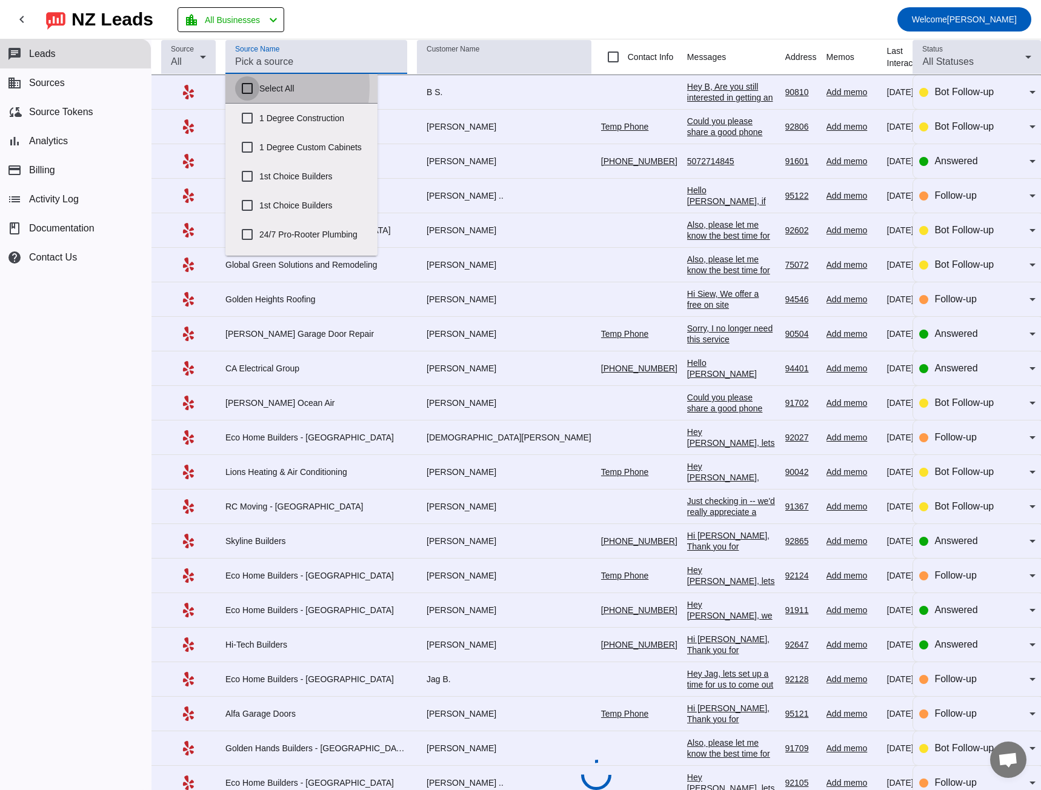
checkbox input "false"
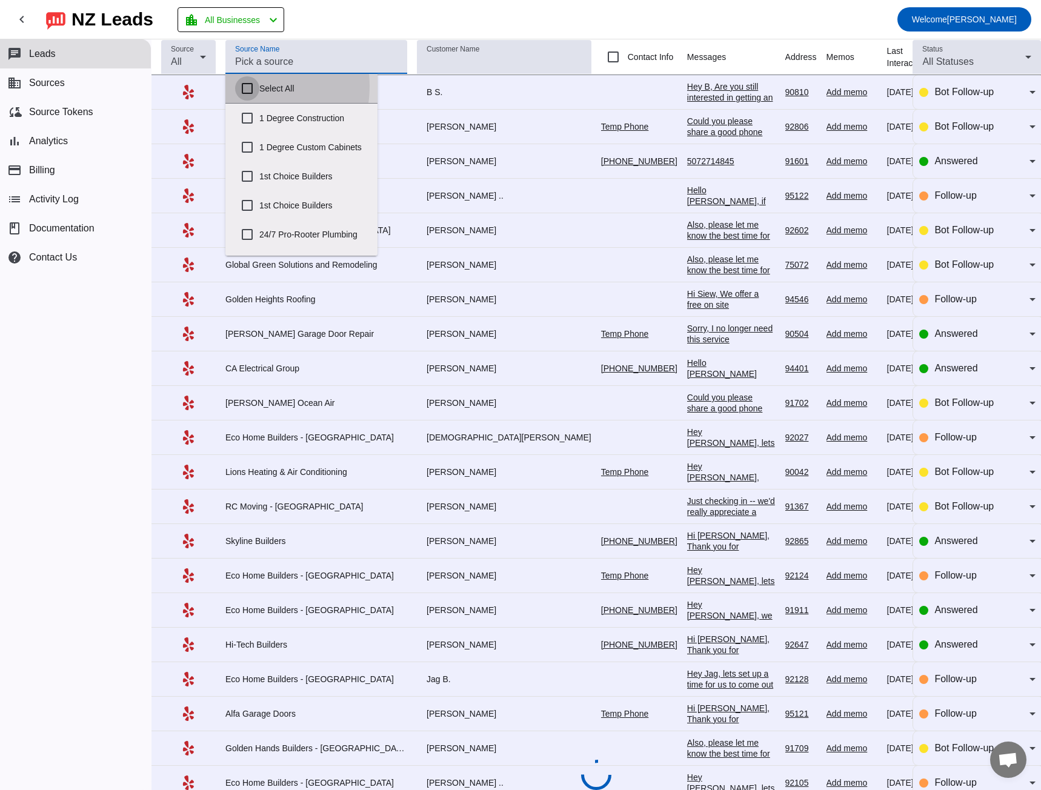
checkbox input "false"
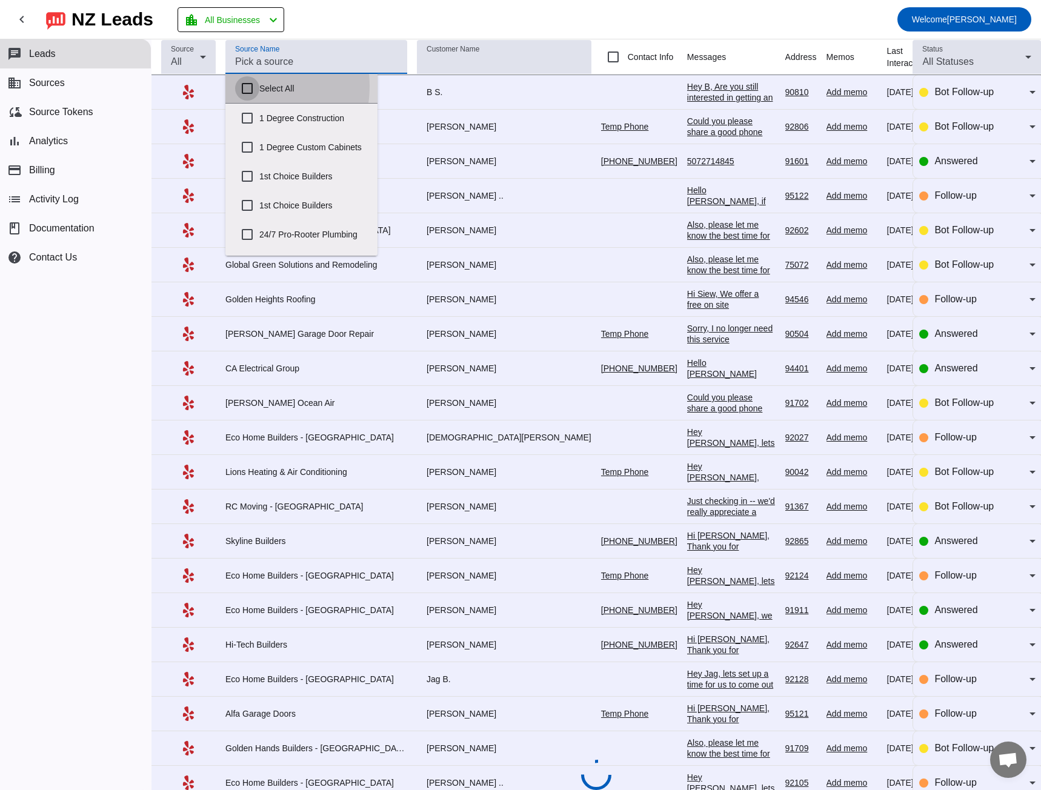
checkbox input "false"
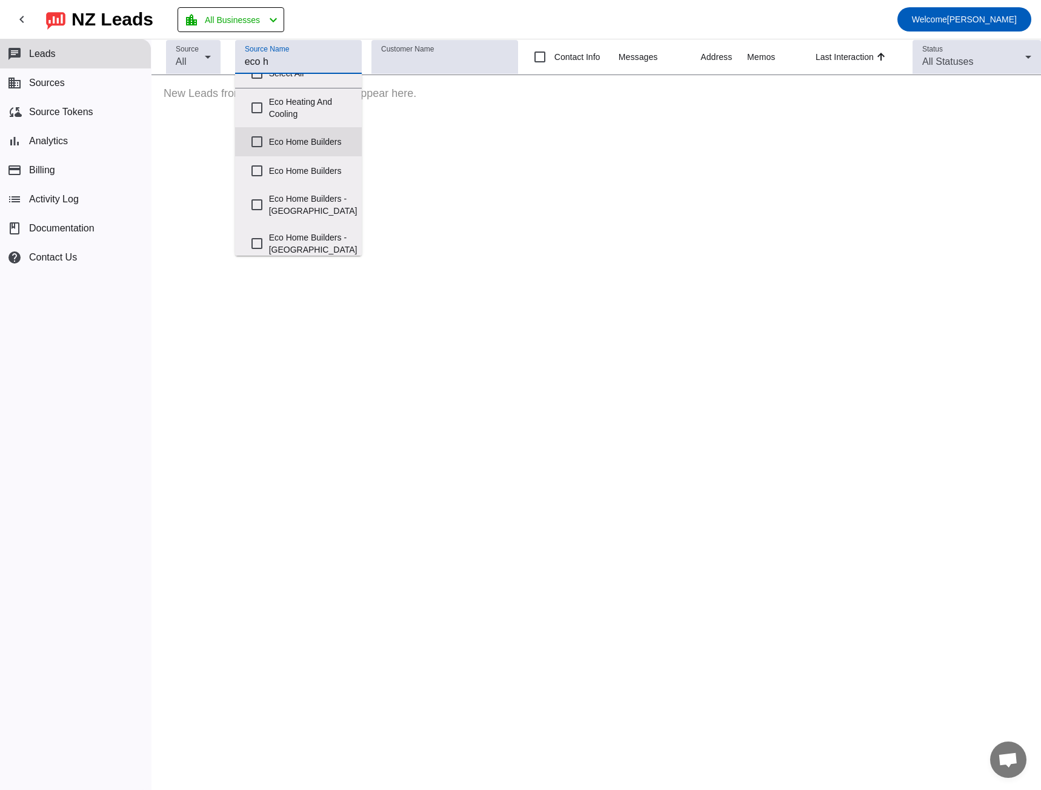
scroll to position [22, 0]
click at [262, 240] on input "Eco Home Builders - [GEOGRAPHIC_DATA]" at bounding box center [257, 236] width 24 height 24
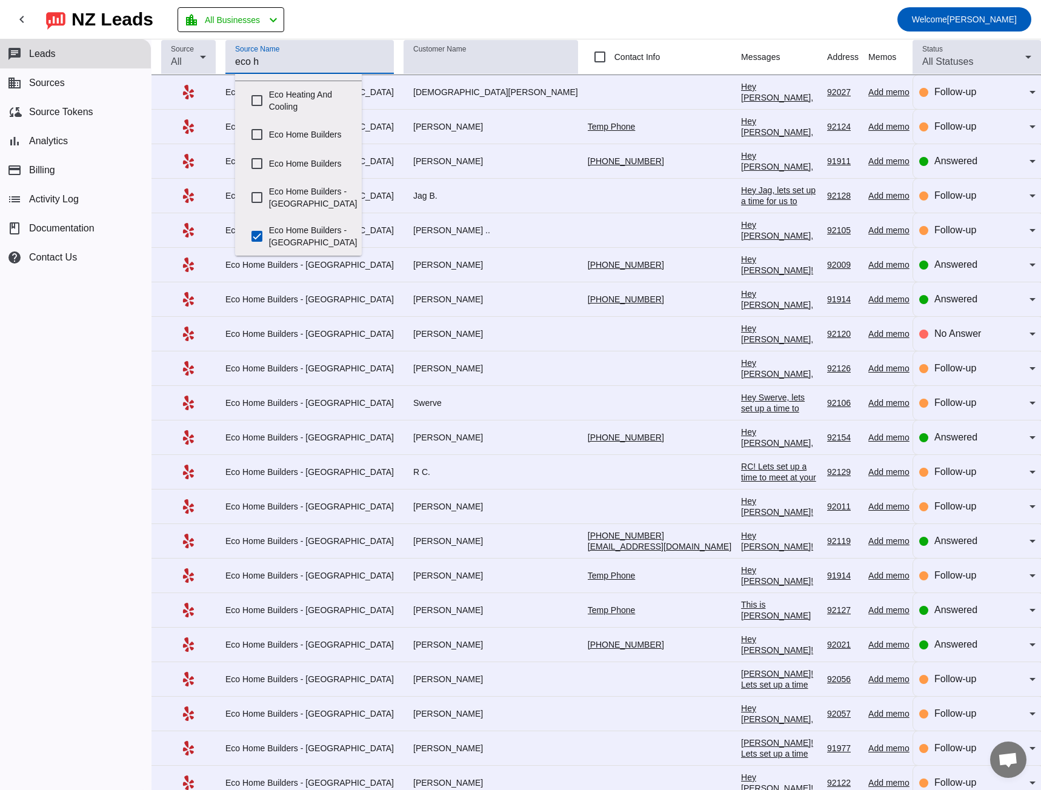
click at [367, 28] on mat-toolbar-row "chevron_left [GEOGRAPHIC_DATA] Leads location_city All Businesses chevron_left …" at bounding box center [520, 19] width 1041 height 39
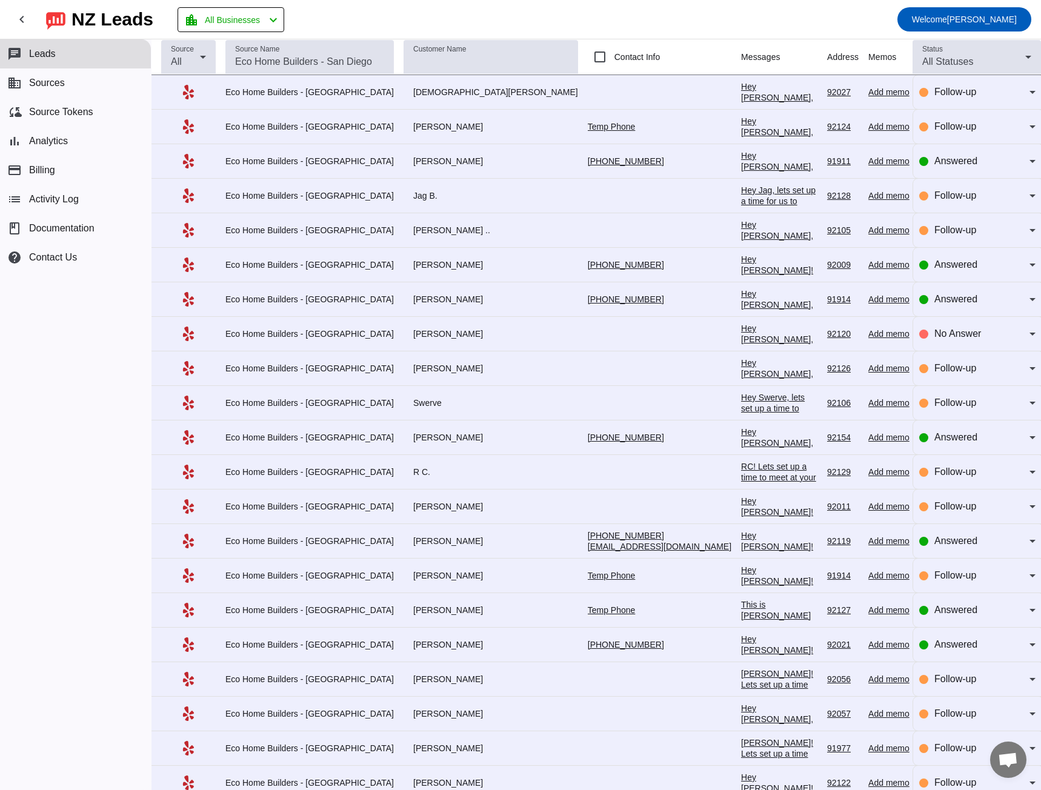
click at [741, 165] on div "Hey [PERSON_NAME], we can set up a time to meet at your home for a free consult…" at bounding box center [779, 215] width 76 height 131
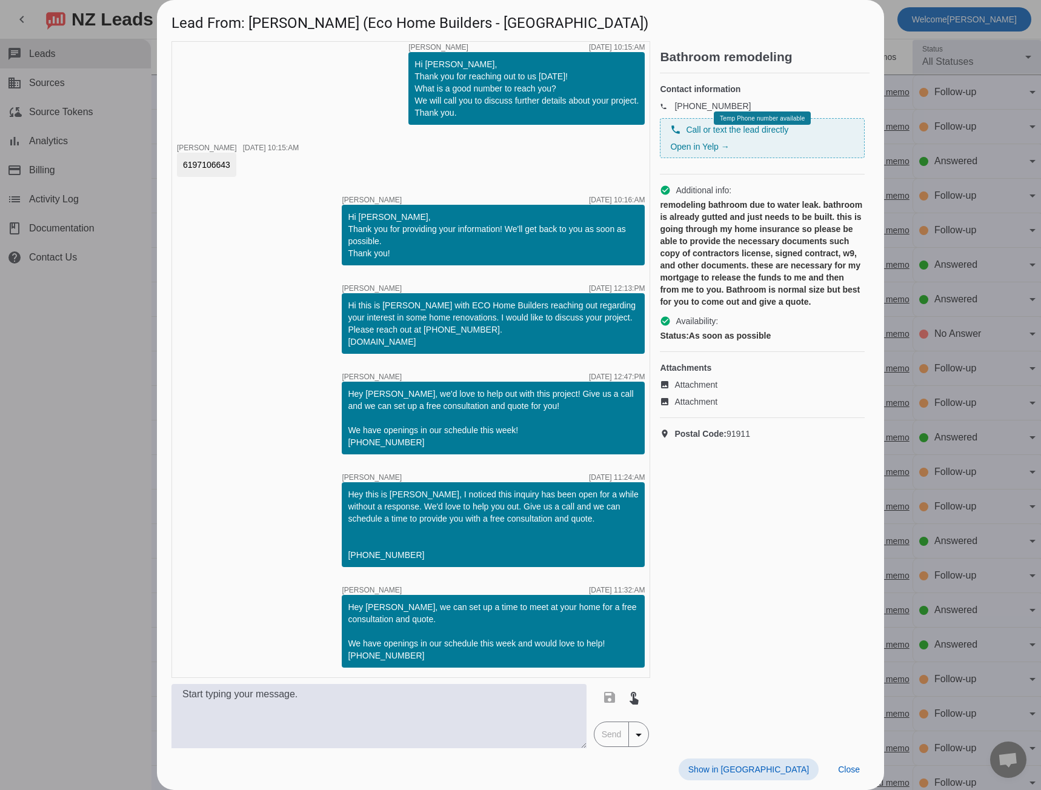
scroll to position [242, 0]
click at [98, 415] on div at bounding box center [520, 395] width 1041 height 790
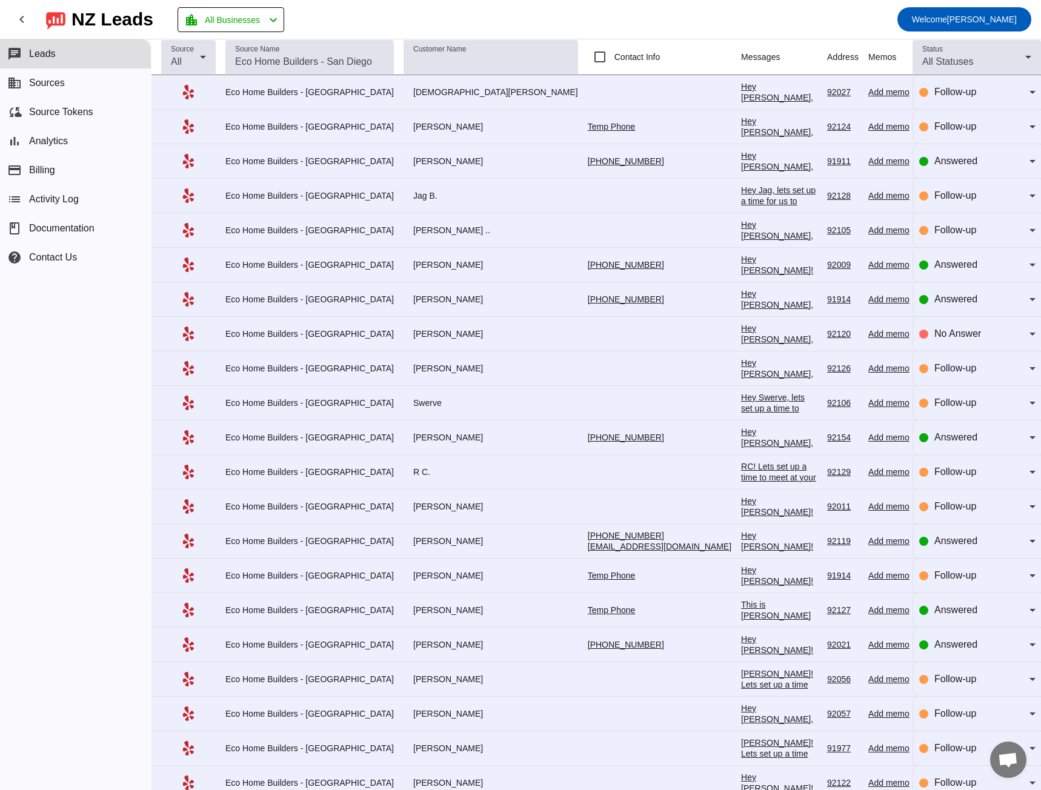
click at [741, 271] on div "Hey [PERSON_NAME]! Lets set up a time to meet at your home for a free consultat…" at bounding box center [779, 319] width 76 height 131
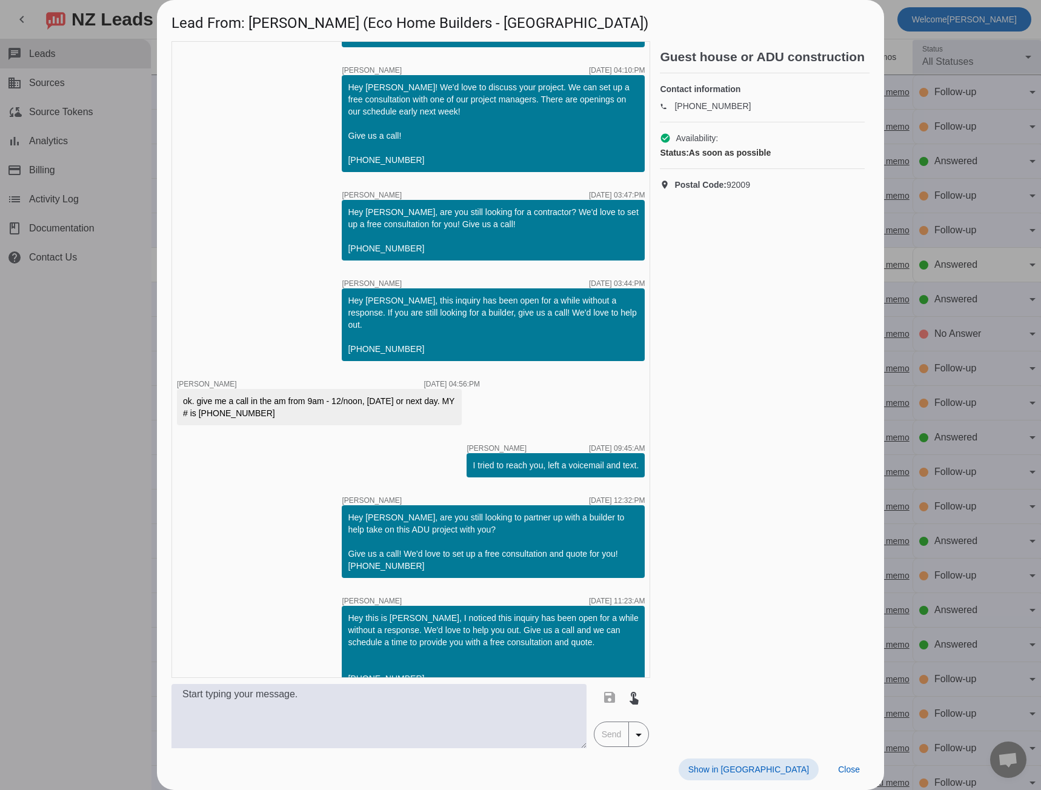
scroll to position [209, 0]
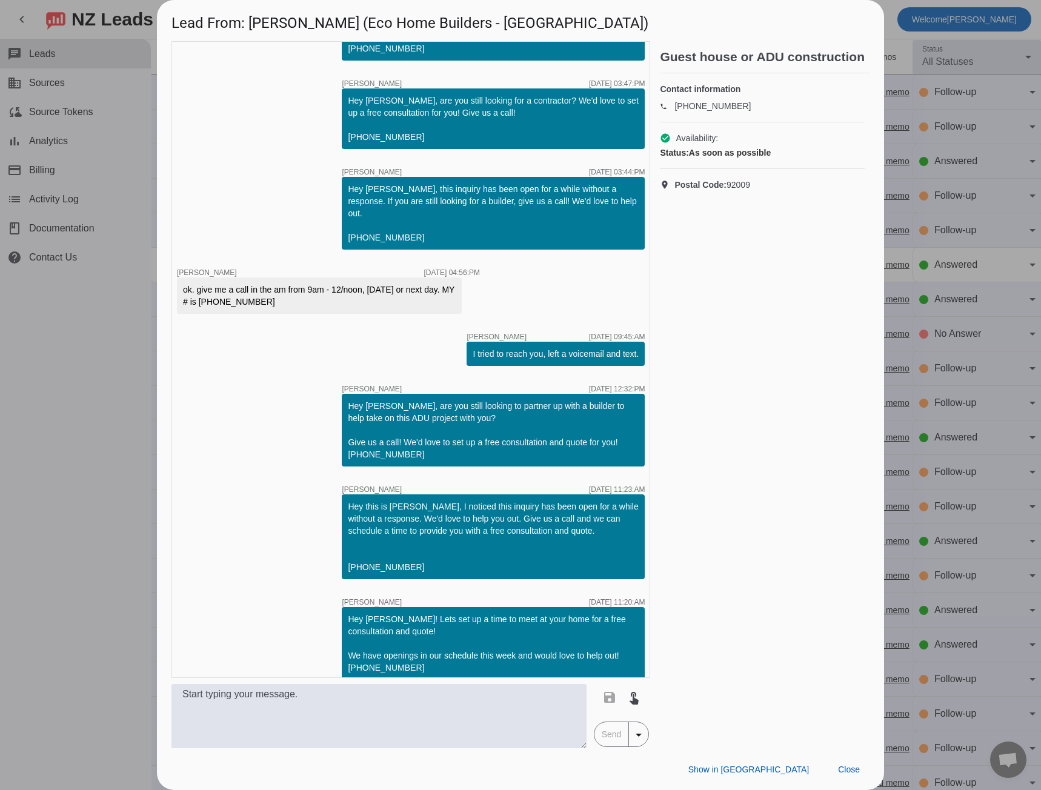
click at [108, 456] on div at bounding box center [520, 395] width 1041 height 790
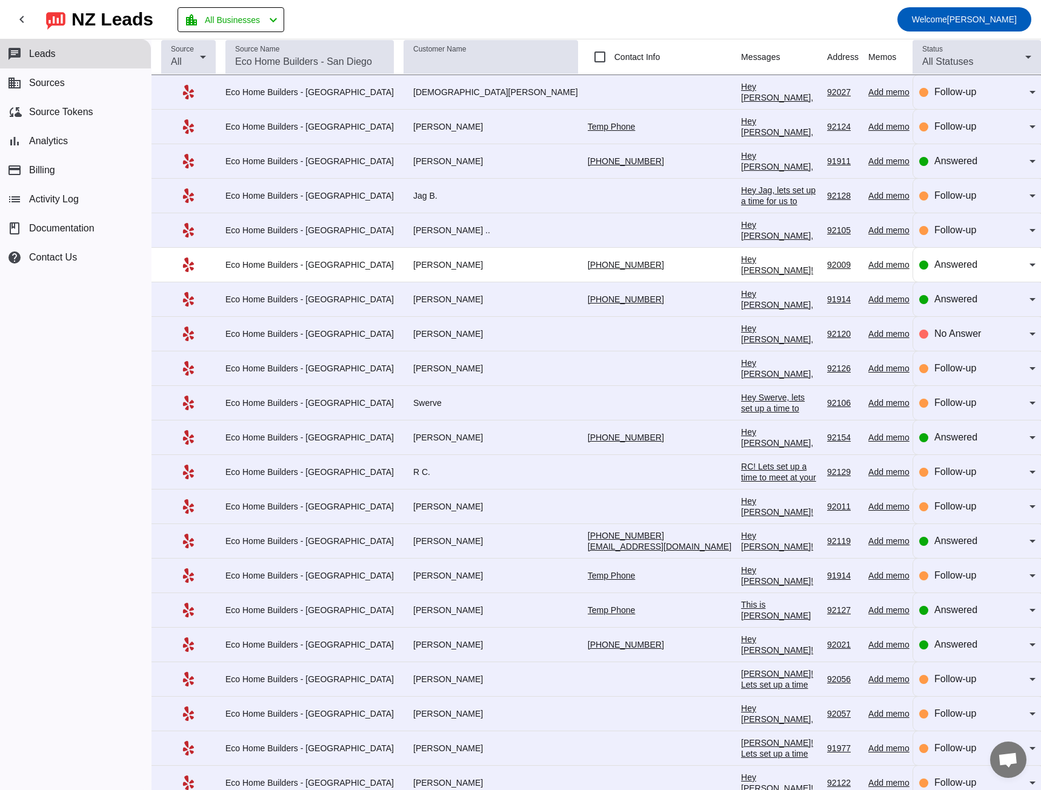
click at [741, 542] on div "Hey [PERSON_NAME]! We'd love to set up a time to meet with you for a free consu…" at bounding box center [779, 590] width 76 height 120
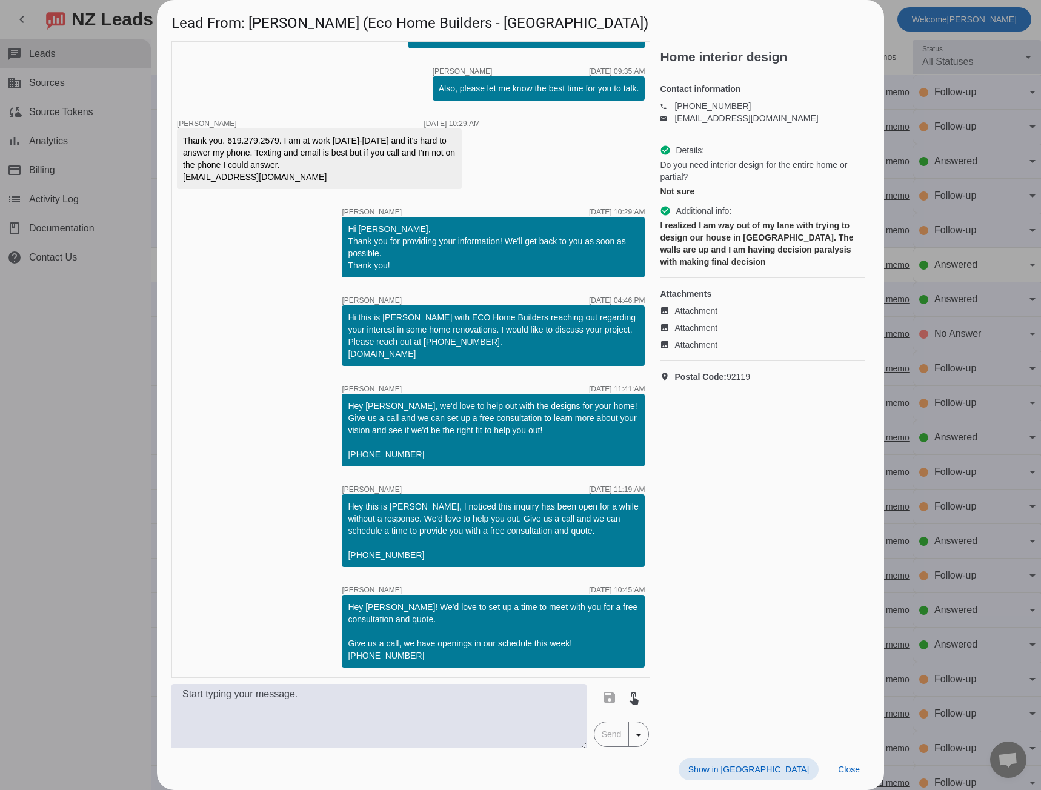
scroll to position [352, 0]
click at [82, 519] on div at bounding box center [520, 395] width 1041 height 790
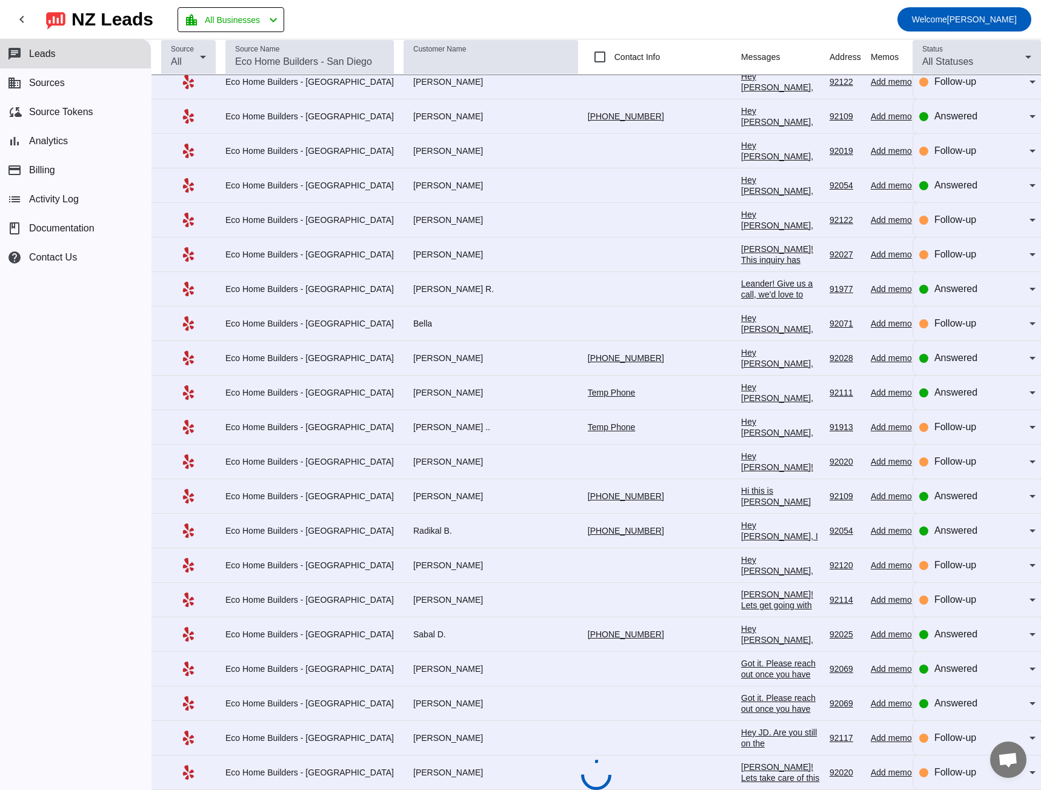
scroll to position [1021, 0]
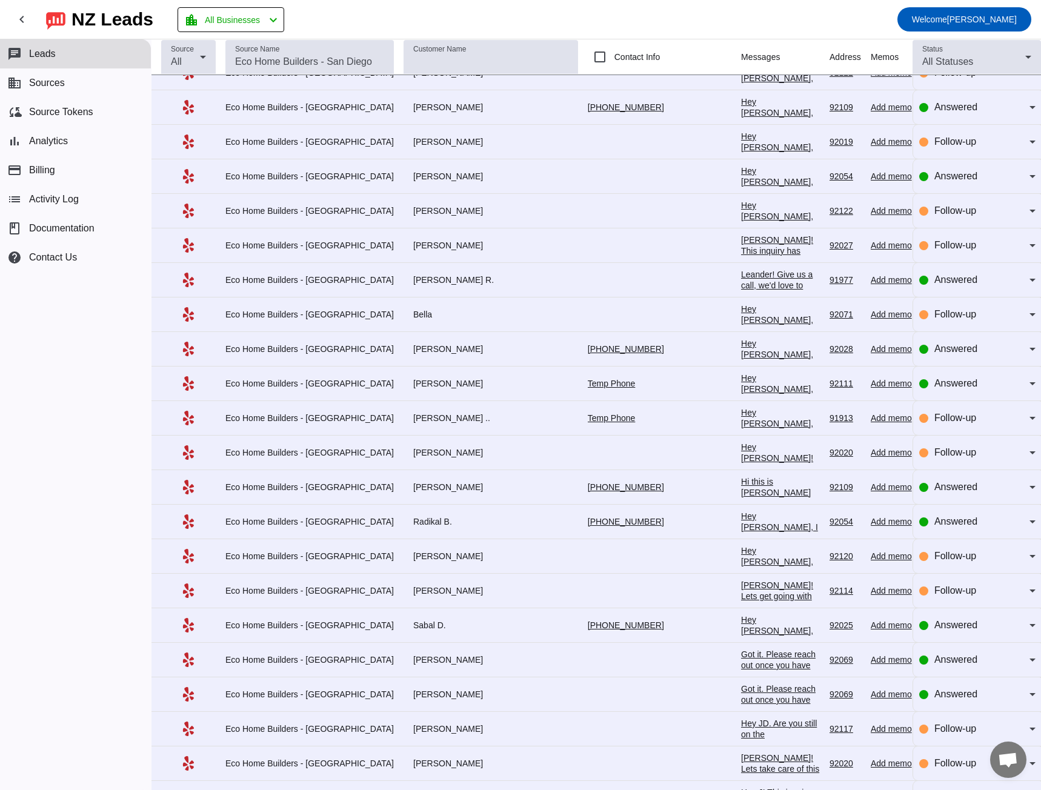
click at [741, 523] on div "Hey [PERSON_NAME], I just tried to call. When you have a chance give us a call …" at bounding box center [780, 582] width 79 height 142
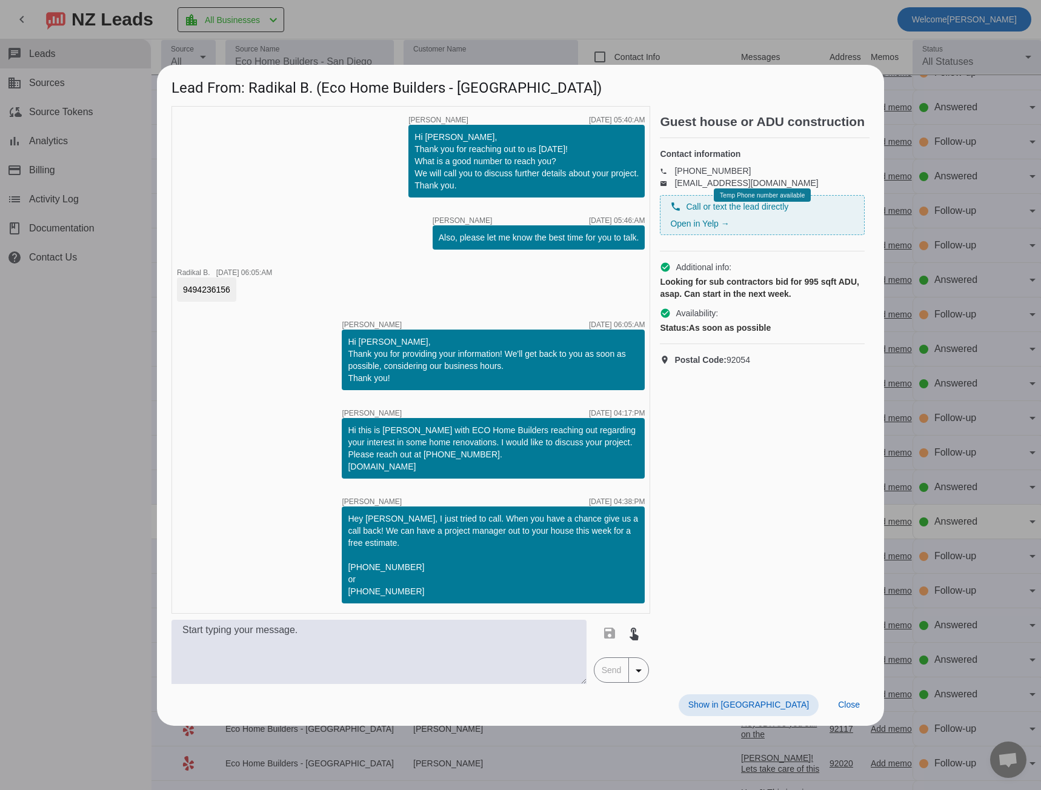
click at [85, 443] on div at bounding box center [520, 395] width 1041 height 790
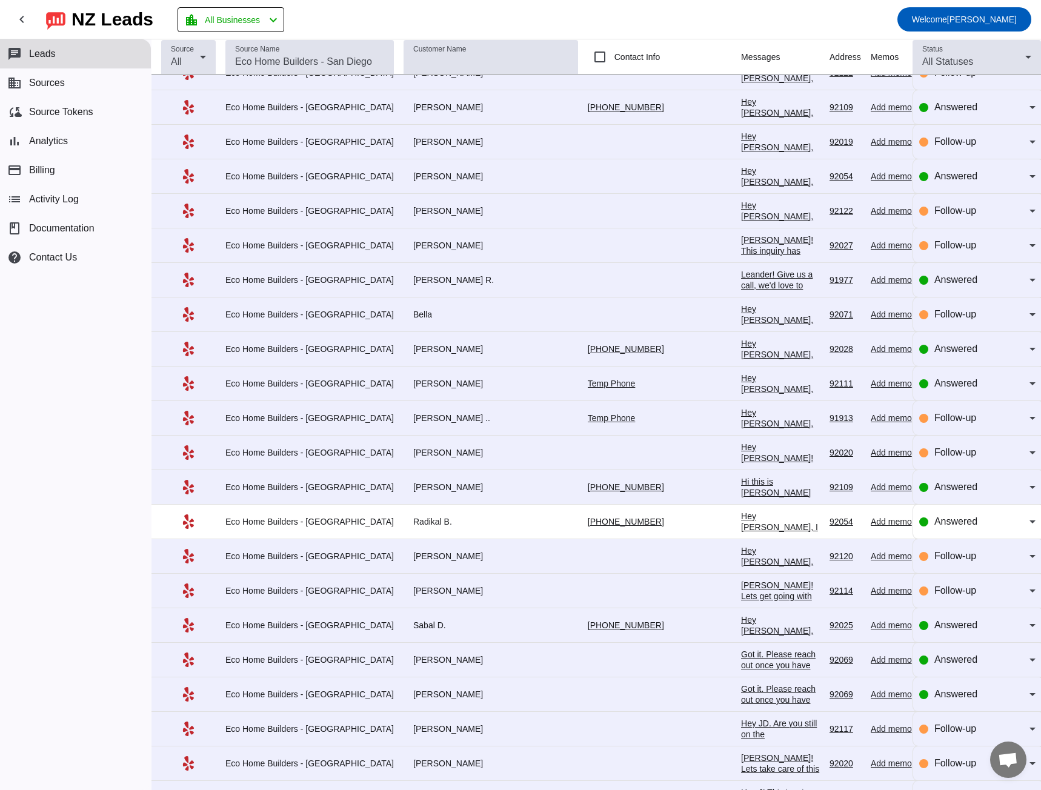
click at [741, 489] on div "Hi this is [PERSON_NAME] with ECO Home Builders reaching out regarding your int…" at bounding box center [780, 541] width 79 height 131
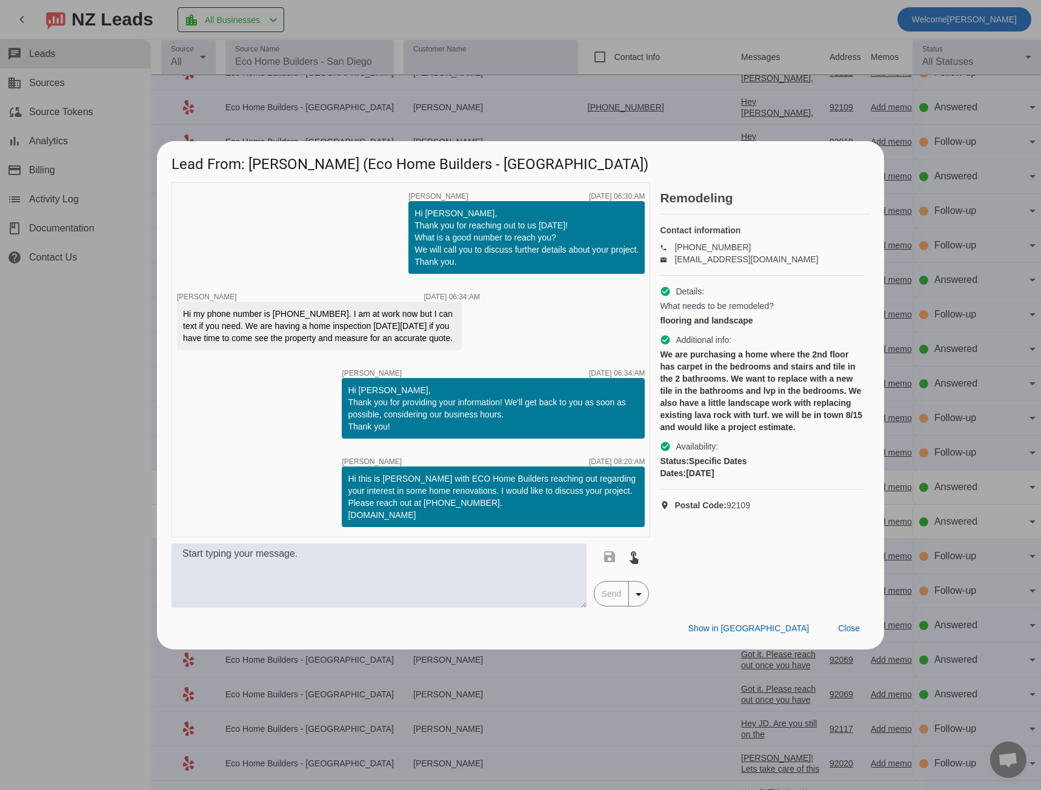
click at [100, 358] on div at bounding box center [520, 395] width 1041 height 790
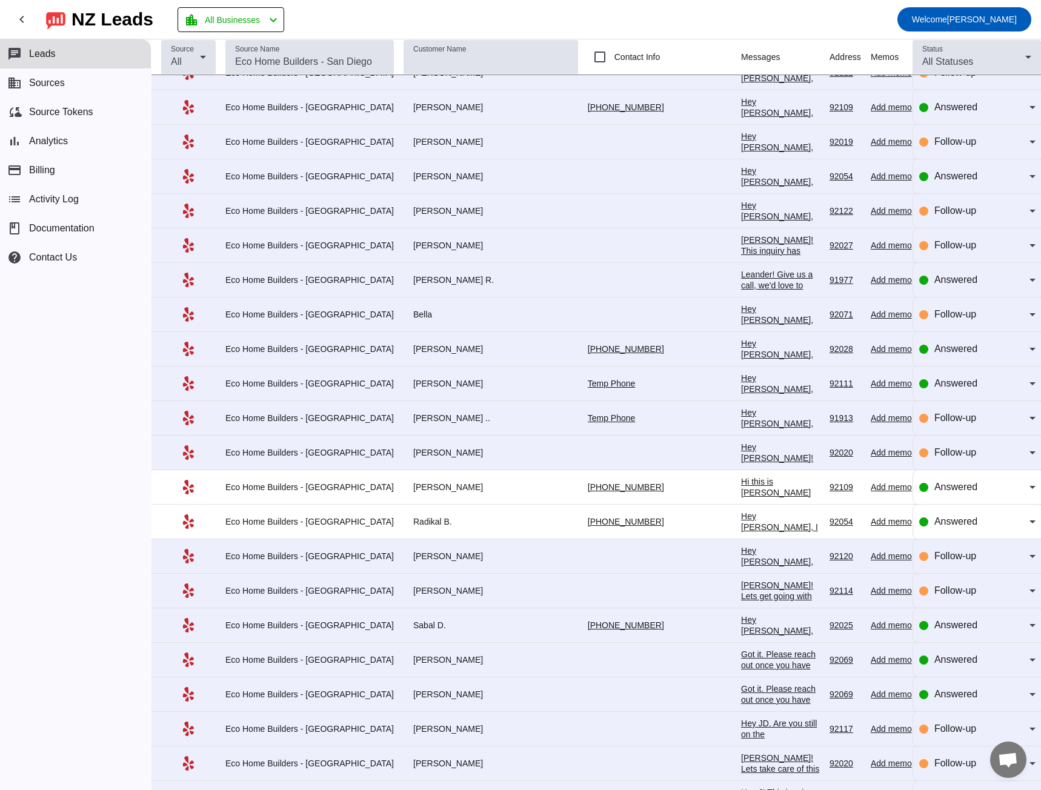
click at [741, 626] on div "Hey [PERSON_NAME], nice speaking with you on the phone. We'd love to help out w…" at bounding box center [780, 674] width 79 height 120
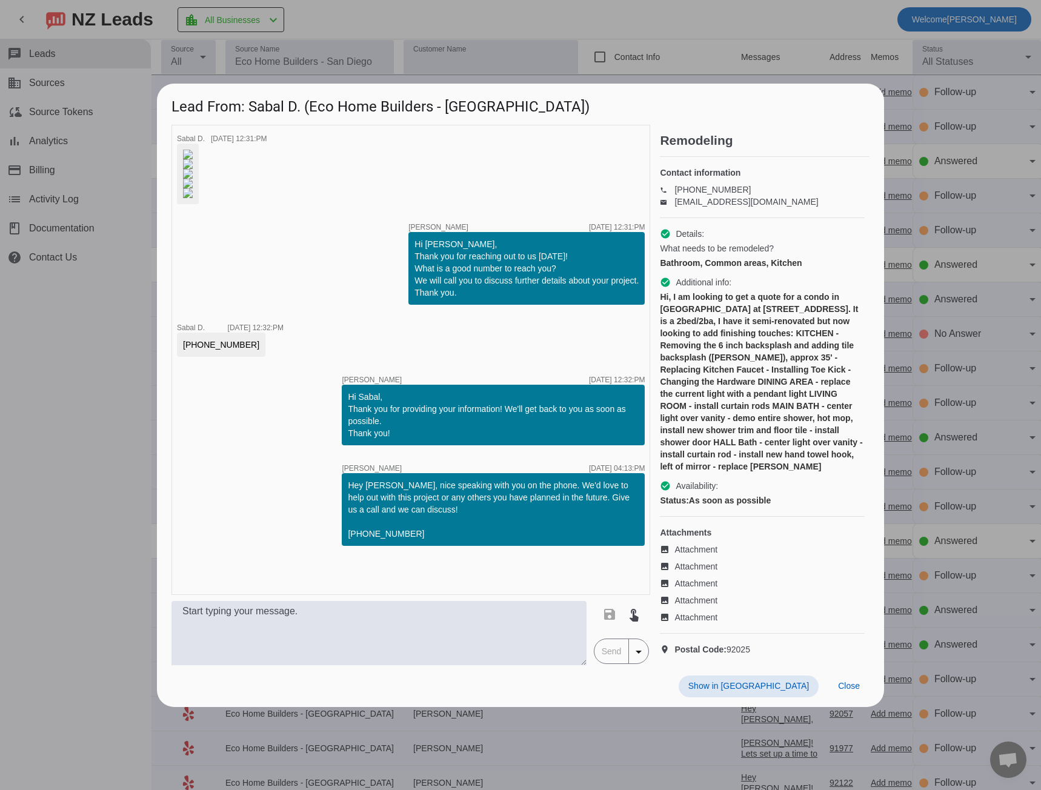
scroll to position [0, 0]
click at [32, 465] on div at bounding box center [520, 395] width 1041 height 790
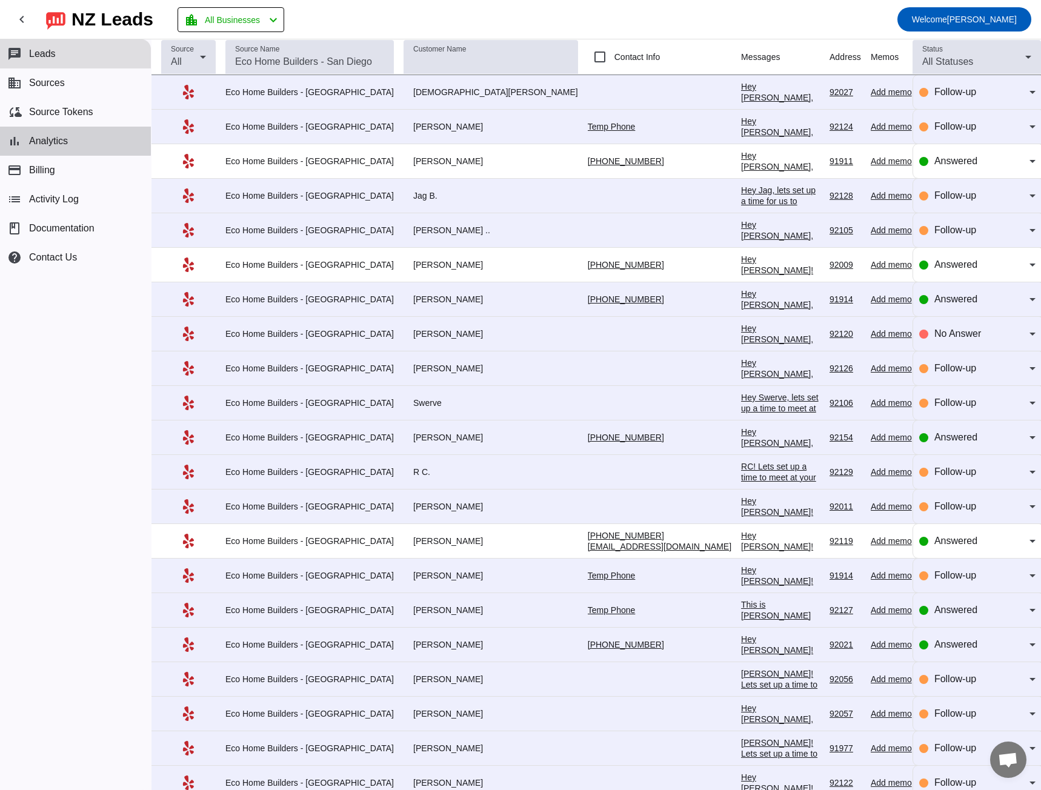
click at [68, 138] on span "Analytics" at bounding box center [48, 141] width 39 height 11
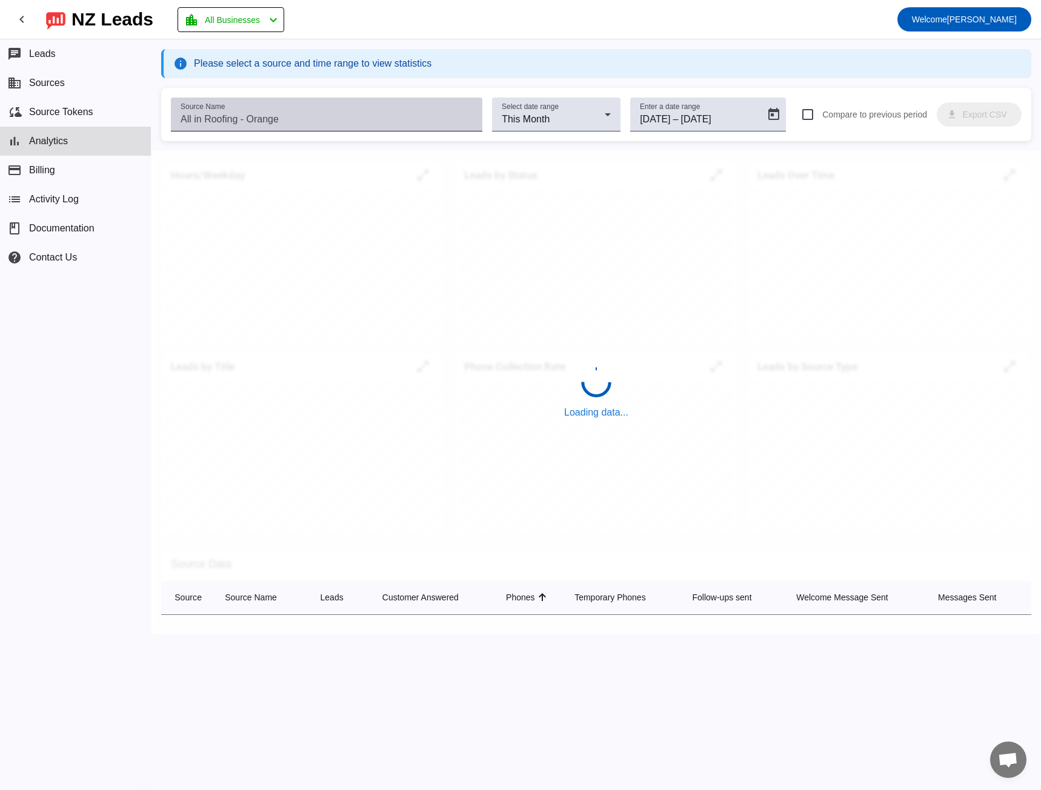
click at [307, 118] on div "info Please select a source and time range to view statistics Source Name Selec…" at bounding box center [595, 349] width 889 height 600
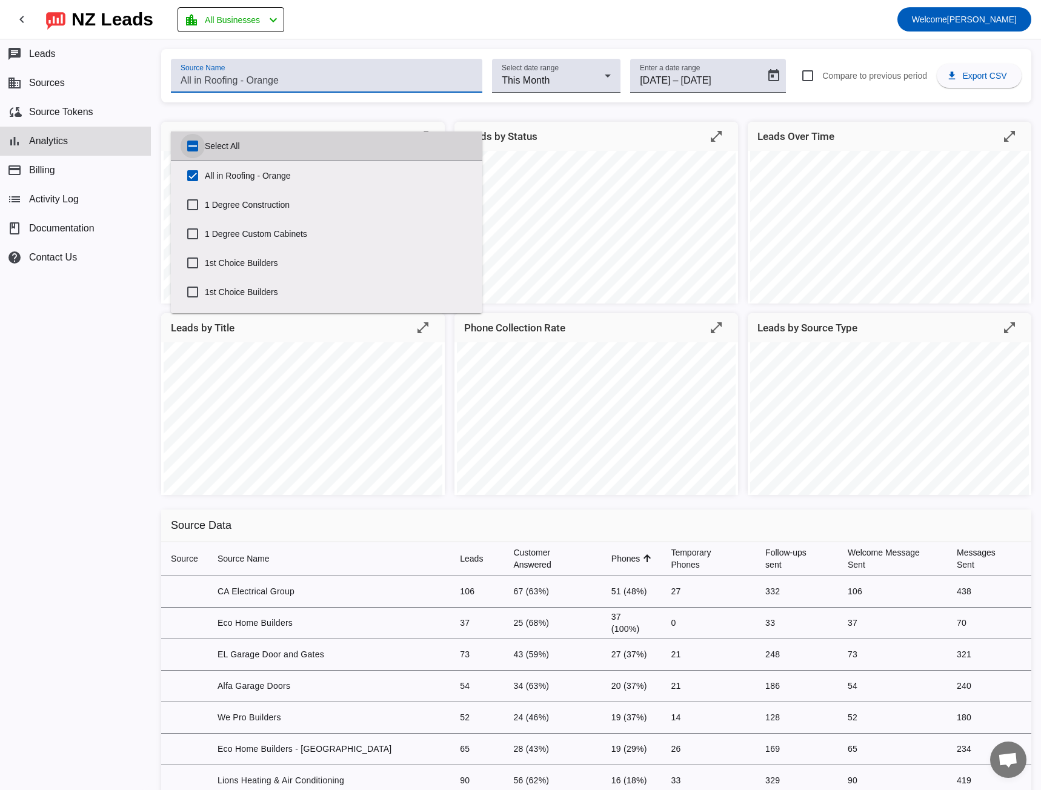
click at [193, 144] on input "Select All" at bounding box center [193, 146] width 24 height 24
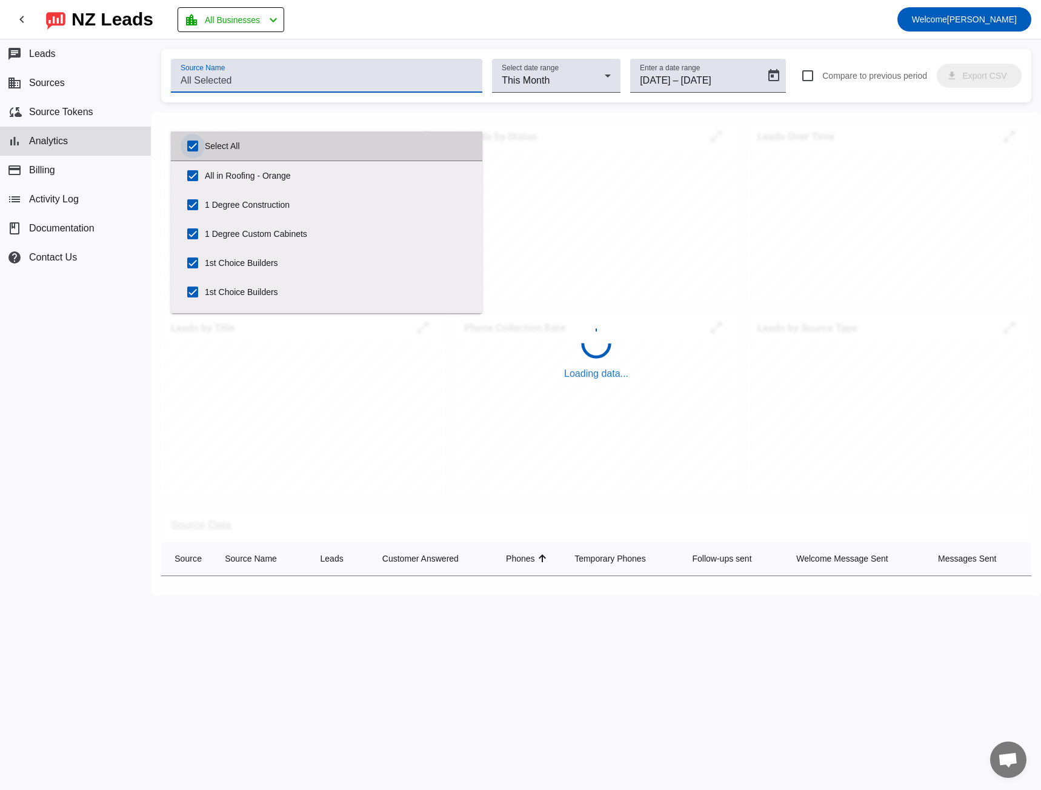
click at [190, 144] on input "Select All" at bounding box center [193, 146] width 24 height 24
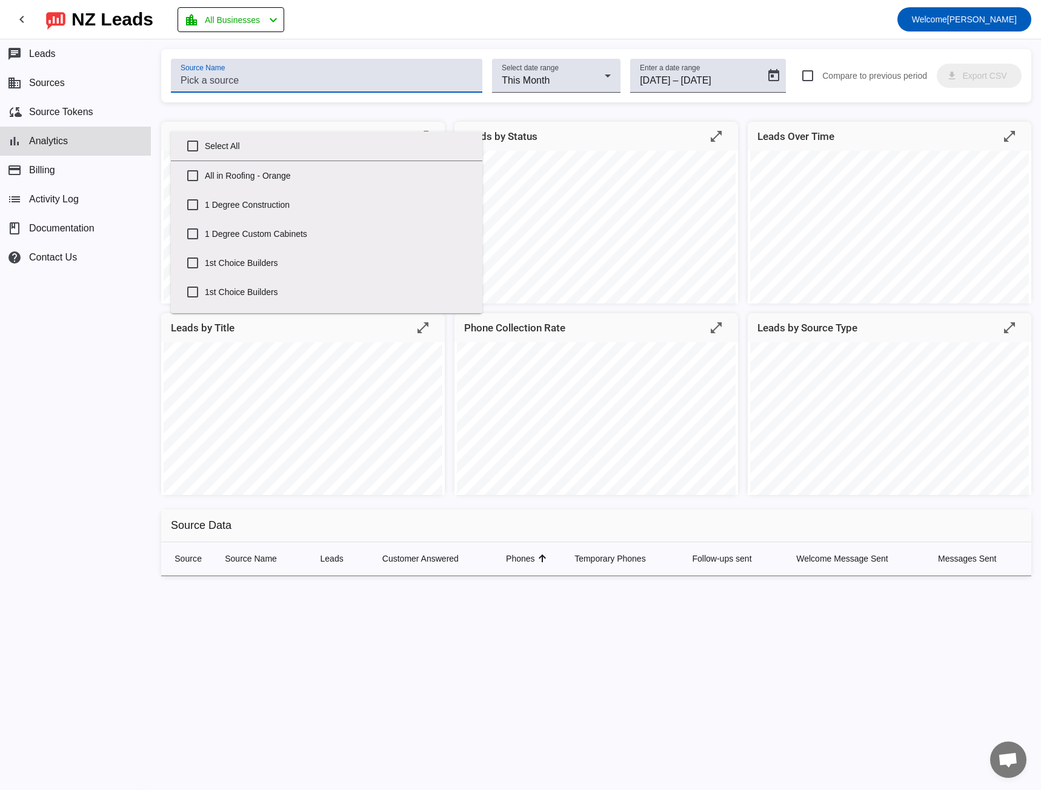
click at [210, 76] on input "Source Name" at bounding box center [327, 80] width 292 height 15
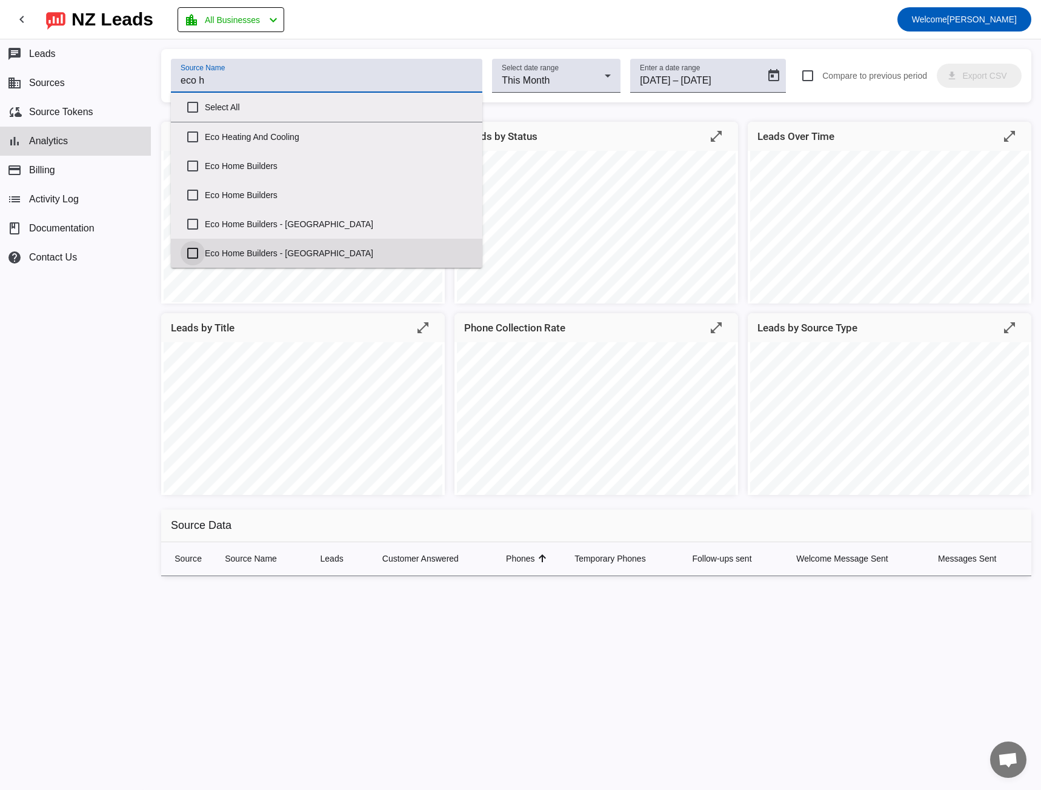
click at [194, 256] on input "Eco Home Builders - [GEOGRAPHIC_DATA]" at bounding box center [193, 253] width 24 height 24
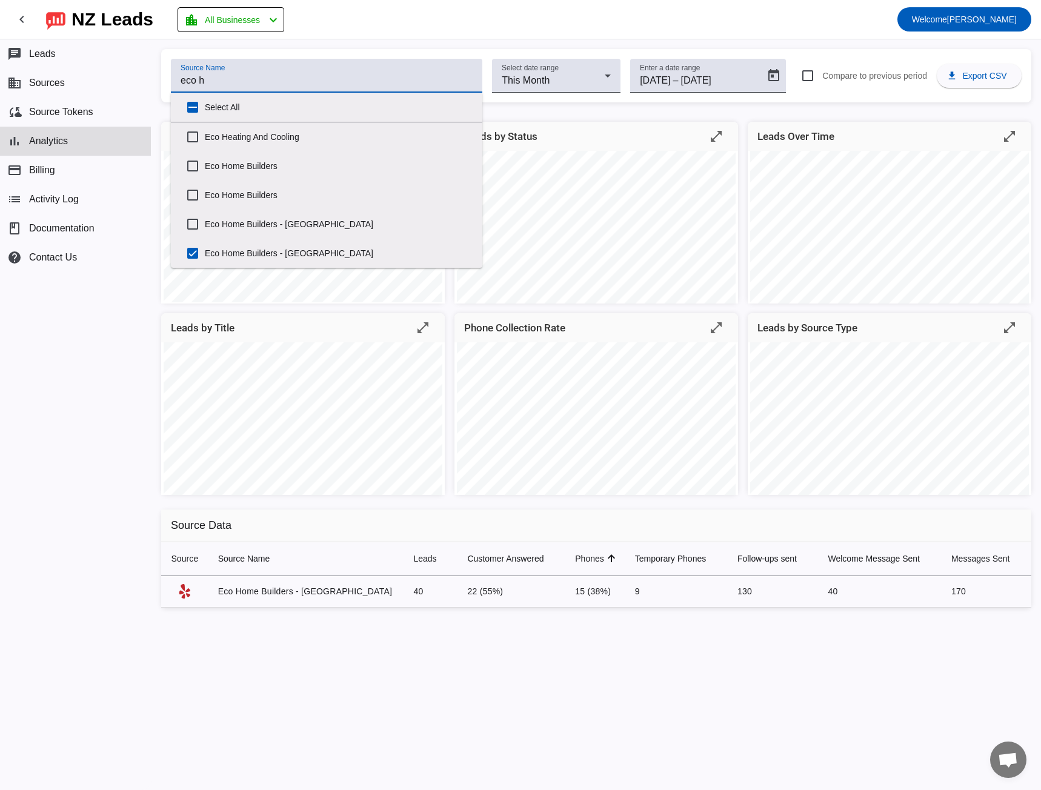
click at [279, 42] on div "Source Name eco h Select date range This Month Enter a date range [DATE] [DATE]…" at bounding box center [595, 414] width 889 height 751
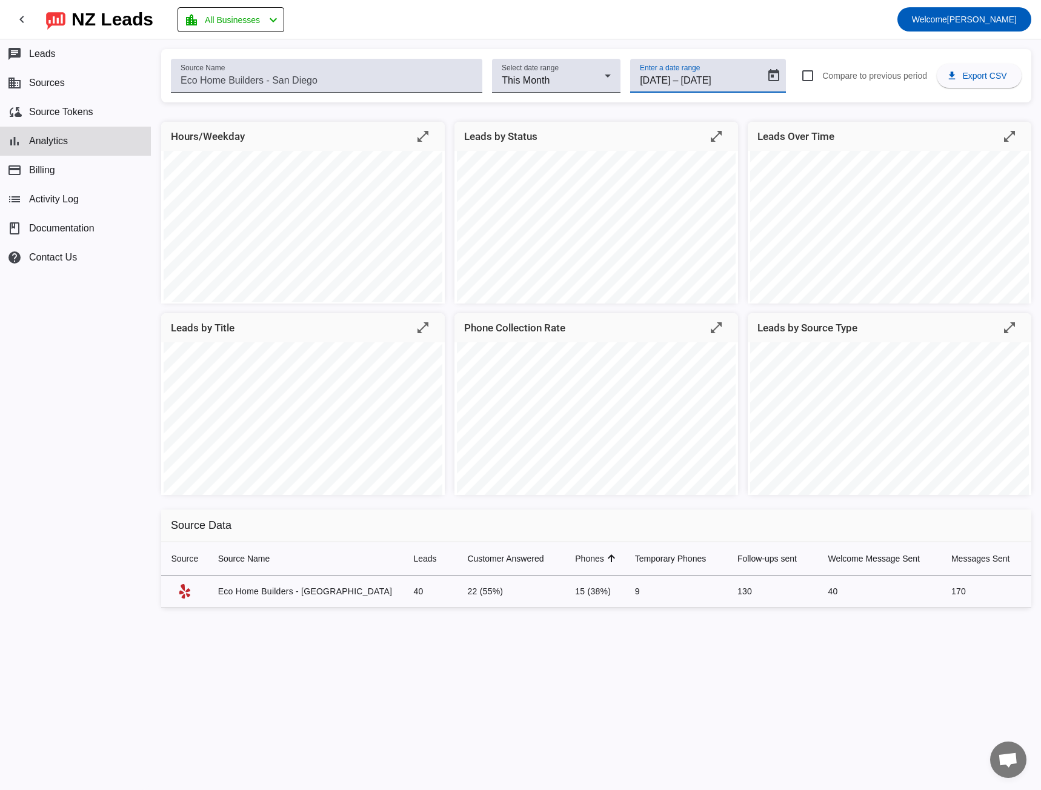
click at [670, 79] on input "[DATE]" at bounding box center [655, 80] width 30 height 15
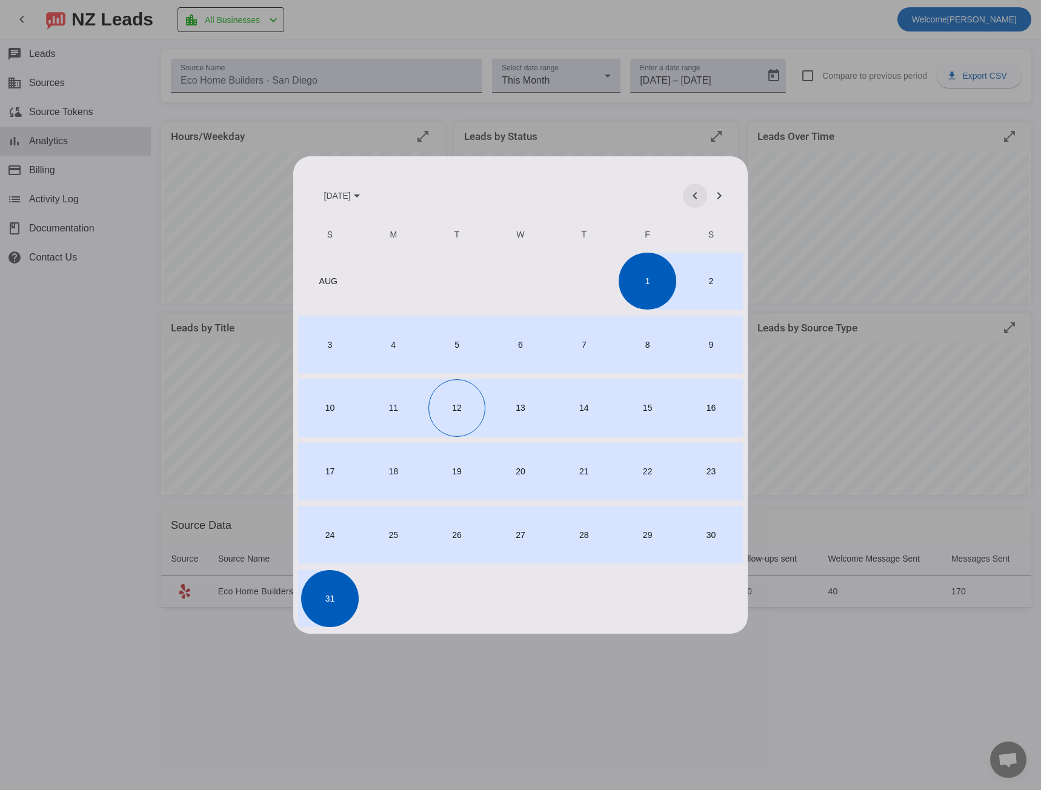
click at [689, 194] on span "Previous month" at bounding box center [694, 195] width 29 height 29
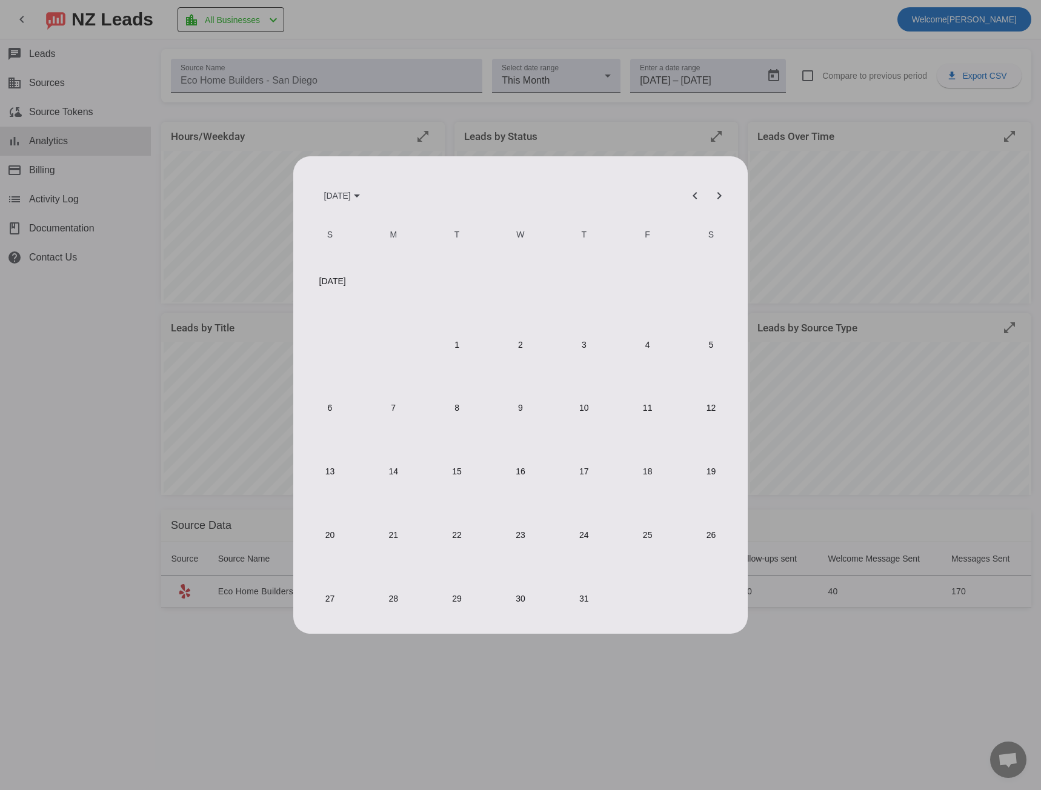
click at [455, 344] on span "1" at bounding box center [456, 344] width 57 height 57
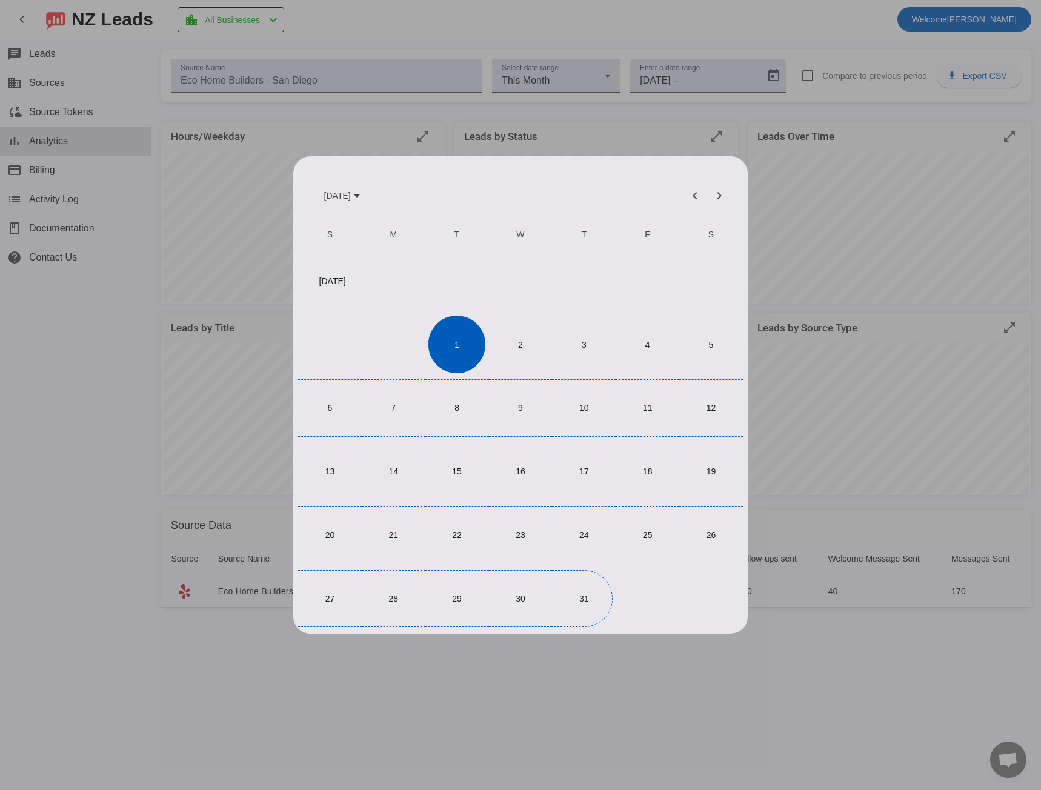
click at [597, 597] on span "31" at bounding box center [584, 598] width 57 height 57
